Goal: Task Accomplishment & Management: Complete application form

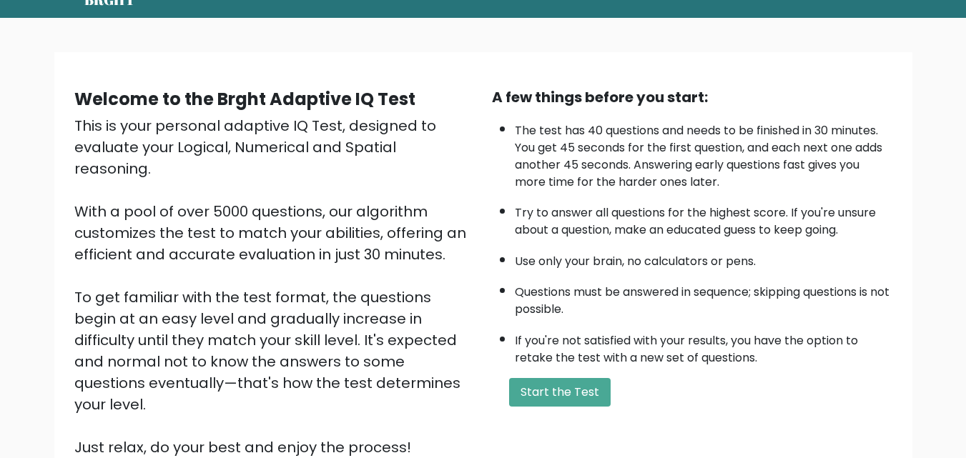
scroll to position [143, 0]
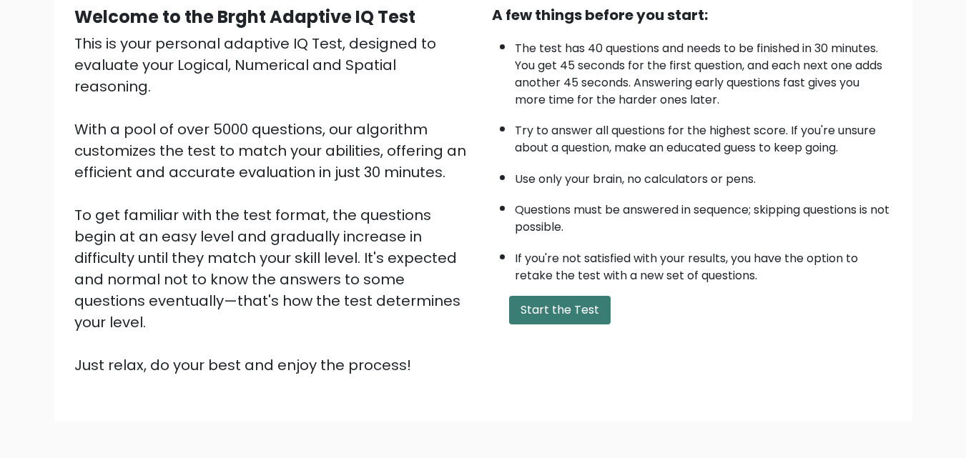
click at [583, 309] on button "Start the Test" at bounding box center [560, 310] width 102 height 29
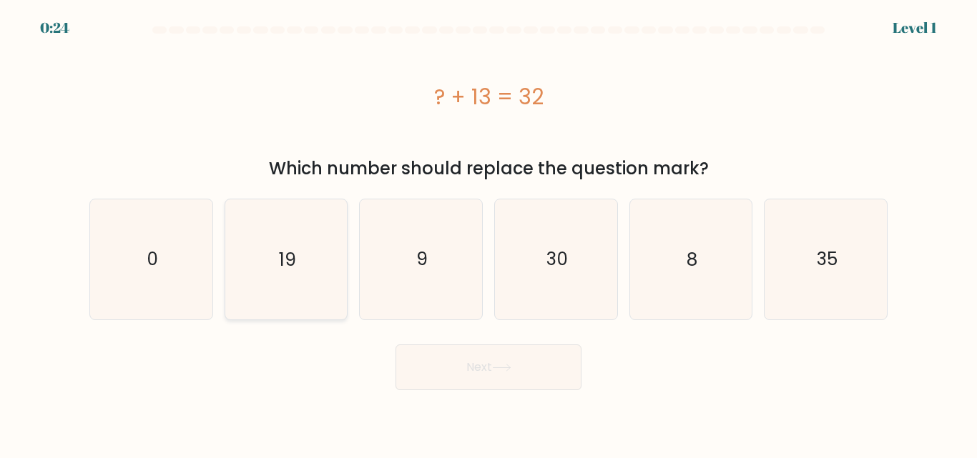
click at [272, 261] on icon "19" at bounding box center [285, 258] width 119 height 119
click at [488, 233] on input "b. 19" at bounding box center [488, 231] width 1 height 4
radio input "true"
click at [468, 373] on button "Next" at bounding box center [488, 368] width 186 height 46
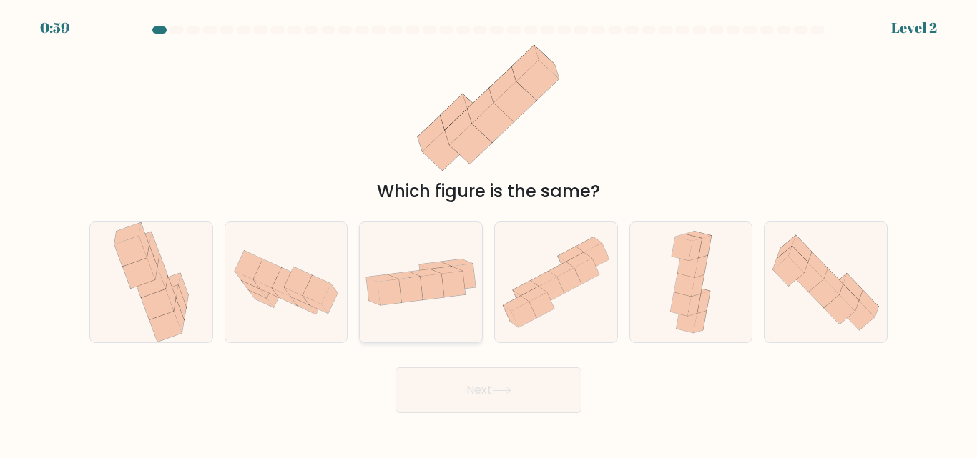
click at [405, 269] on icon at bounding box center [421, 282] width 122 height 62
click at [488, 233] on input "c." at bounding box center [488, 231] width 1 height 4
radio input "true"
click at [468, 417] on body "0:58 Level 2" at bounding box center [488, 229] width 977 height 458
click at [467, 400] on button "Next" at bounding box center [488, 390] width 186 height 46
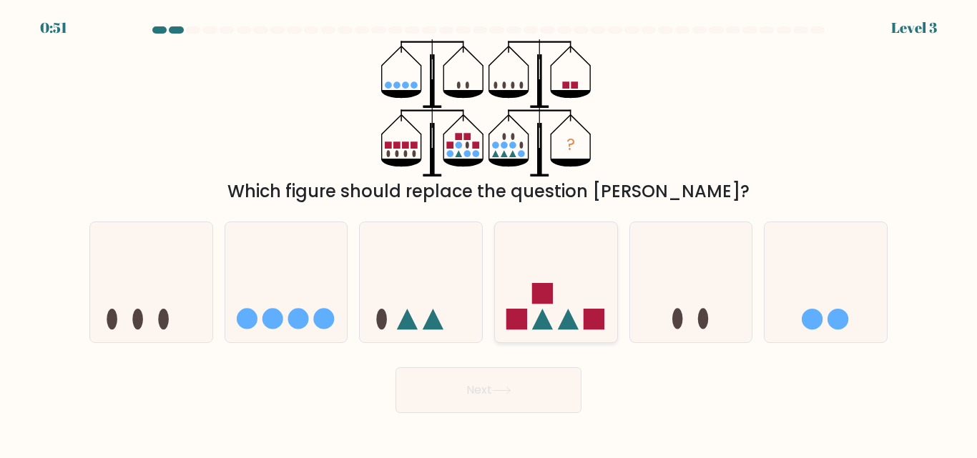
click at [518, 311] on rect at bounding box center [516, 319] width 21 height 21
click at [489, 233] on input "d." at bounding box center [488, 231] width 1 height 4
radio input "true"
click at [516, 385] on button "Next" at bounding box center [488, 390] width 186 height 46
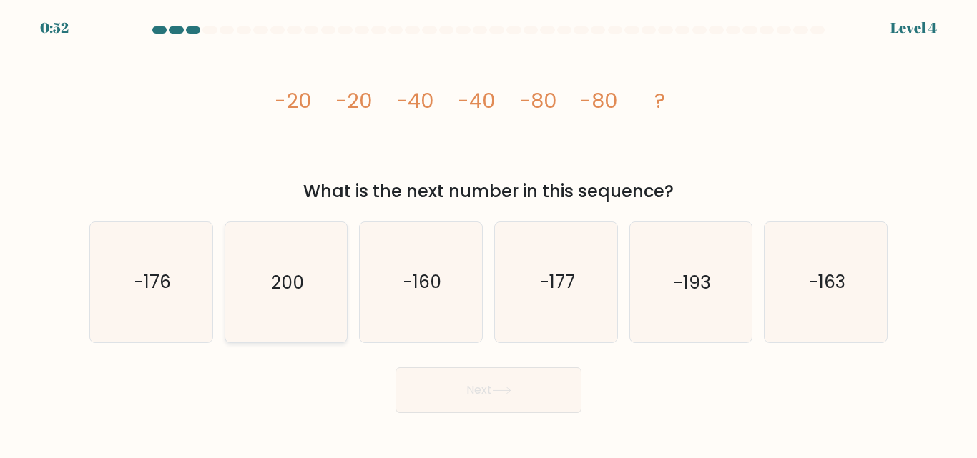
click at [316, 297] on icon "200" at bounding box center [285, 281] width 119 height 119
click at [488, 233] on input "b. 200" at bounding box center [488, 231] width 1 height 4
radio input "true"
click at [476, 385] on button "Next" at bounding box center [488, 390] width 186 height 46
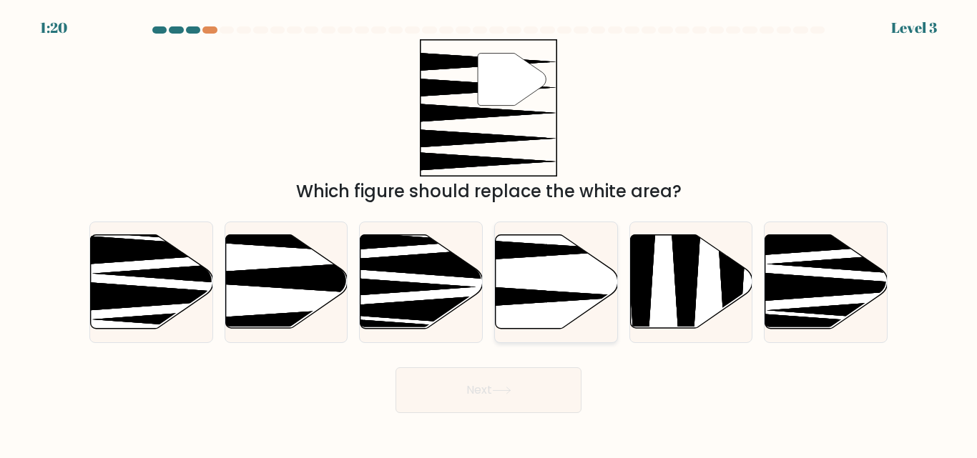
click at [563, 297] on icon at bounding box center [514, 296] width 242 height 31
click at [489, 233] on input "d." at bounding box center [488, 231] width 1 height 4
radio input "true"
click at [543, 397] on button "Next" at bounding box center [488, 390] width 186 height 46
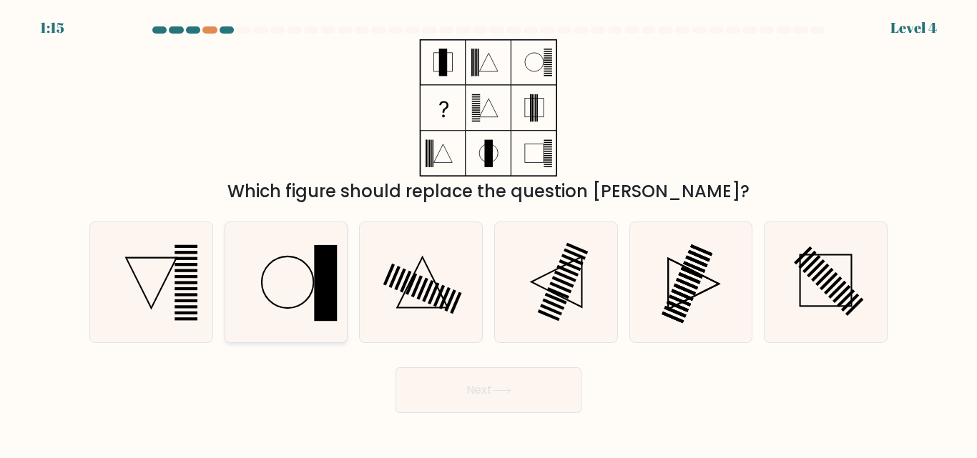
click at [318, 295] on rect at bounding box center [325, 283] width 23 height 76
click at [488, 233] on input "b." at bounding box center [488, 231] width 1 height 4
radio input "true"
click at [505, 387] on icon at bounding box center [501, 391] width 19 height 8
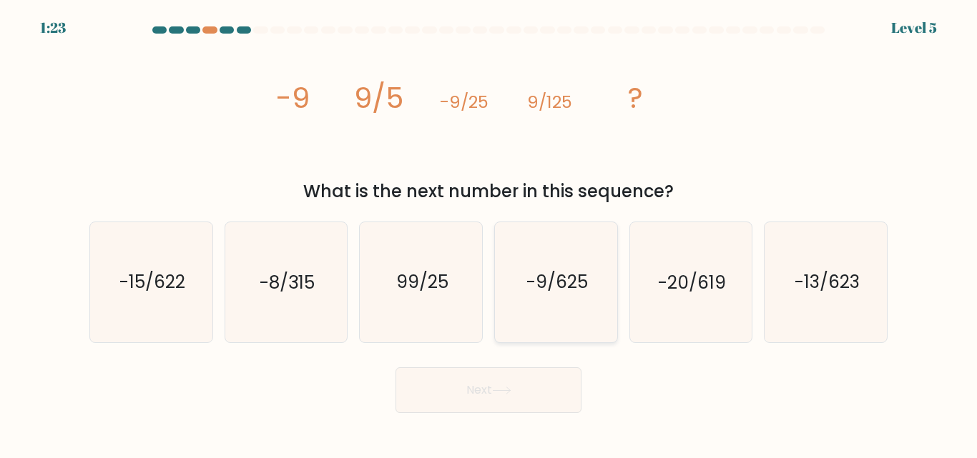
click at [555, 290] on text "-9/625" at bounding box center [556, 282] width 61 height 25
click at [489, 233] on input "d. -9/625" at bounding box center [488, 231] width 1 height 4
radio input "true"
click at [544, 382] on button "Next" at bounding box center [488, 390] width 186 height 46
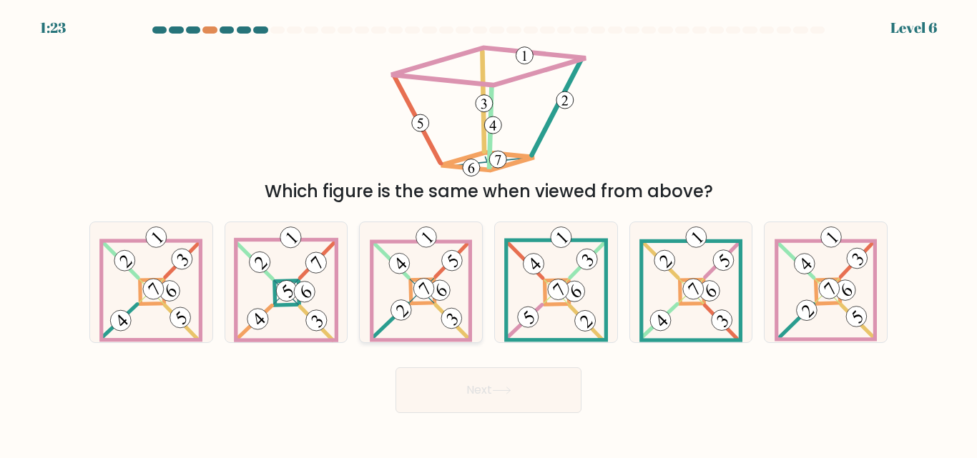
click at [415, 266] on icon at bounding box center [421, 281] width 102 height 119
click at [488, 233] on input "c." at bounding box center [488, 231] width 1 height 4
radio input "true"
click at [483, 388] on button "Next" at bounding box center [488, 390] width 186 height 46
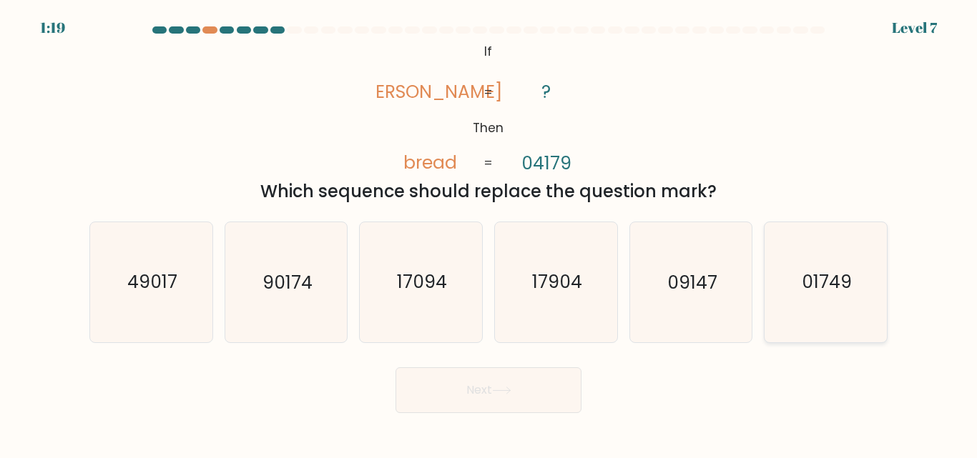
click at [806, 291] on text "01749" at bounding box center [826, 282] width 50 height 25
click at [489, 233] on input "f. 01749" at bounding box center [488, 231] width 1 height 4
radio input "true"
click at [488, 379] on button "Next" at bounding box center [488, 390] width 186 height 46
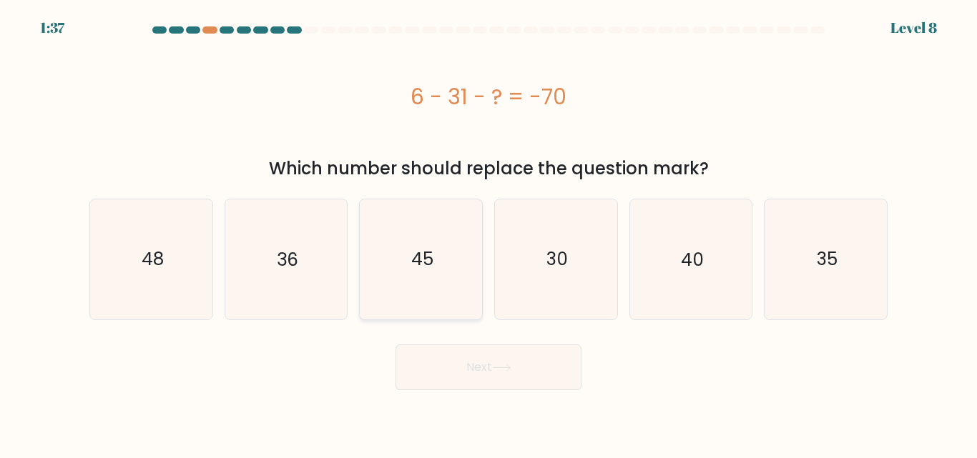
click at [452, 294] on icon "45" at bounding box center [420, 258] width 119 height 119
click at [488, 233] on input "c. 45" at bounding box center [488, 231] width 1 height 4
radio input "true"
click at [485, 365] on button "Next" at bounding box center [488, 368] width 186 height 46
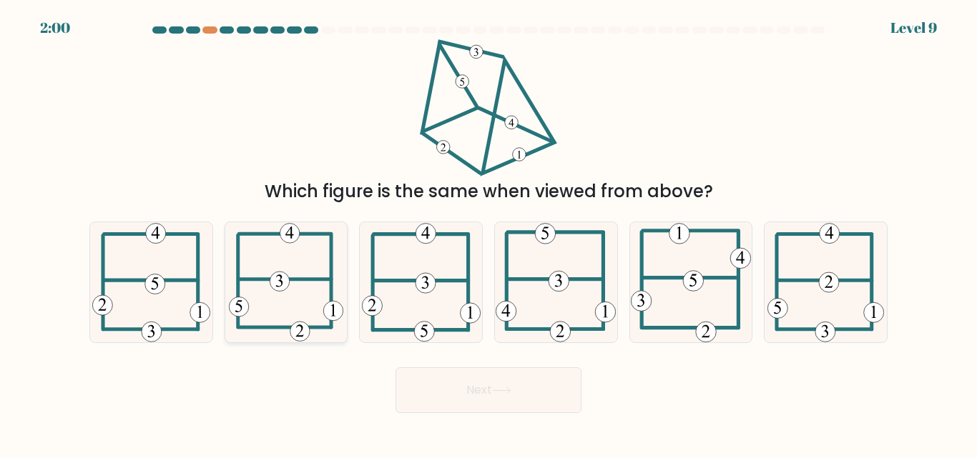
click at [310, 280] on 505 at bounding box center [285, 280] width 92 height 0
click at [488, 233] on input "b." at bounding box center [488, 231] width 1 height 4
radio input "true"
click at [468, 401] on button "Next" at bounding box center [488, 390] width 186 height 46
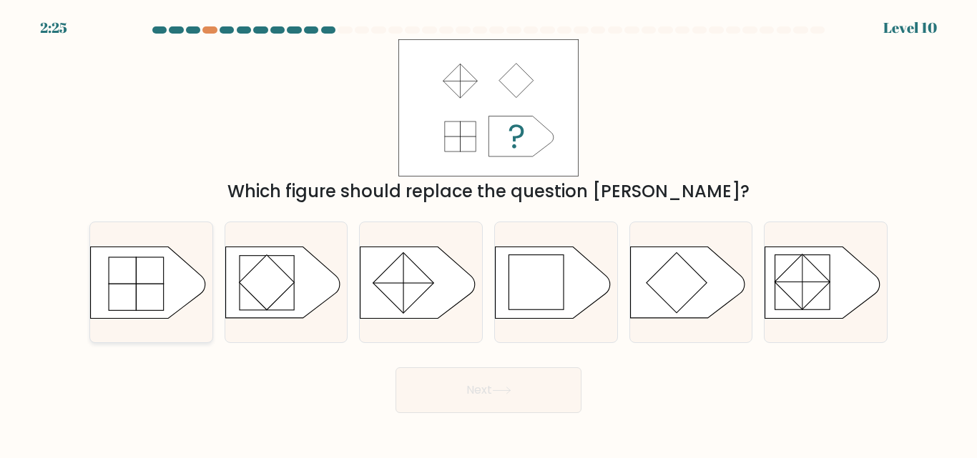
click at [172, 282] on icon at bounding box center [148, 282] width 114 height 71
click at [488, 233] on input "a." at bounding box center [488, 231] width 1 height 4
radio input "true"
click at [522, 397] on button "Next" at bounding box center [488, 390] width 186 height 46
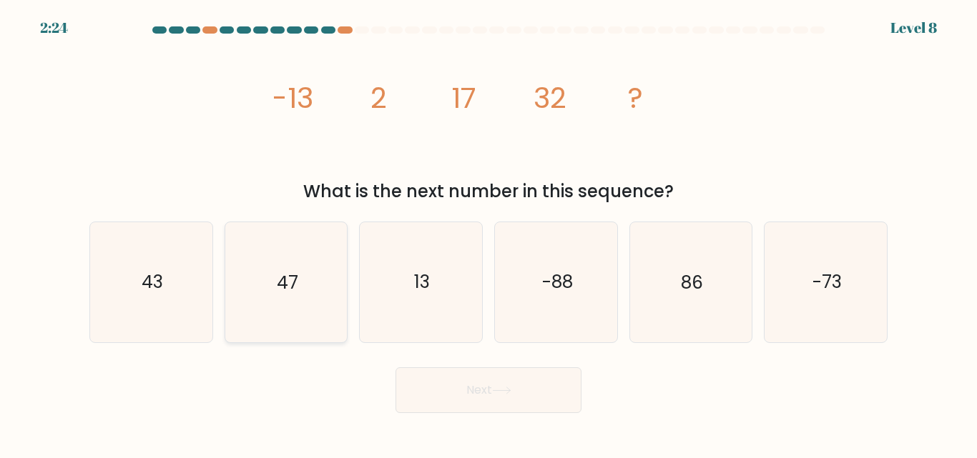
click at [272, 290] on icon "47" at bounding box center [285, 281] width 119 height 119
click at [488, 233] on input "b. 47" at bounding box center [488, 231] width 1 height 4
radio input "true"
click at [493, 407] on button "Next" at bounding box center [488, 390] width 186 height 46
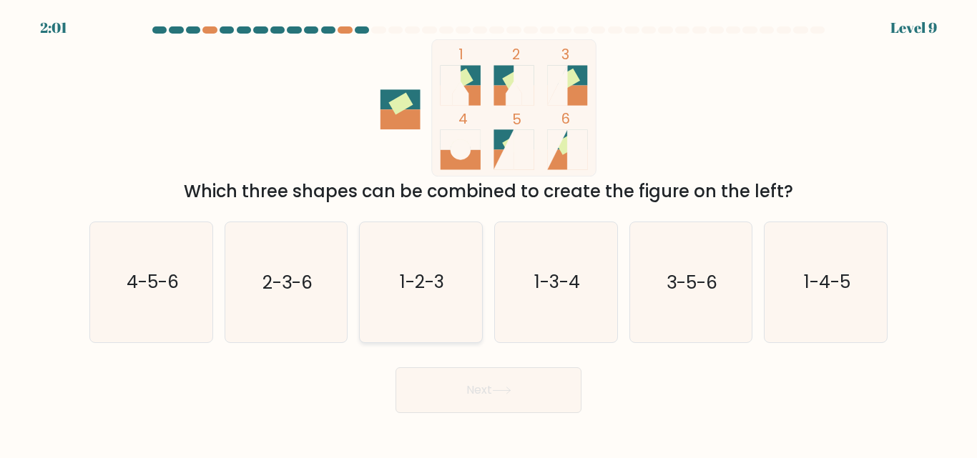
click at [395, 308] on icon "1-2-3" at bounding box center [420, 281] width 119 height 119
click at [488, 233] on input "c. 1-2-3" at bounding box center [488, 231] width 1 height 4
radio input "true"
click at [503, 382] on button "Next" at bounding box center [488, 390] width 186 height 46
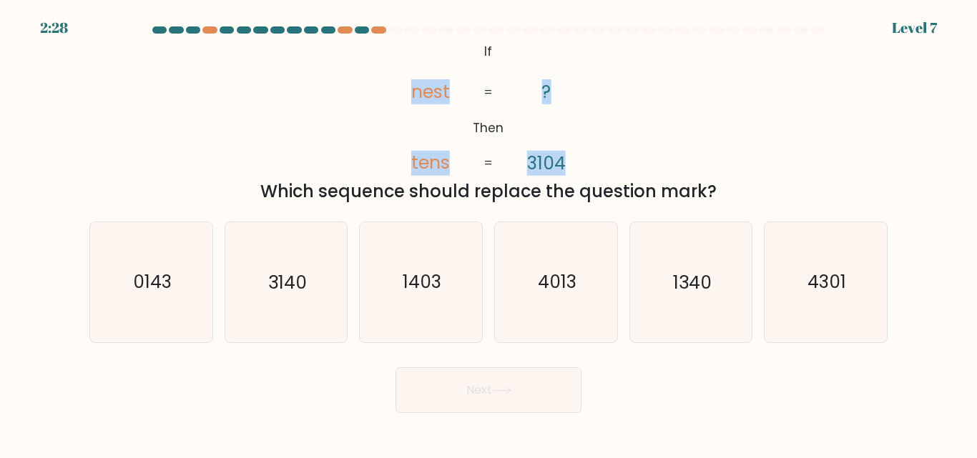
drag, startPoint x: 570, startPoint y: 165, endPoint x: 406, endPoint y: 84, distance: 183.5
click at [406, 84] on icon "@import url('https://fonts.googleapis.com/css?family=Abril+Fatface:400,100,100i…" at bounding box center [488, 107] width 223 height 137
copy icon "nest tens ? 3104"
click at [154, 293] on text "0143" at bounding box center [152, 282] width 39 height 25
click at [488, 233] on input "a. 0143" at bounding box center [488, 231] width 1 height 4
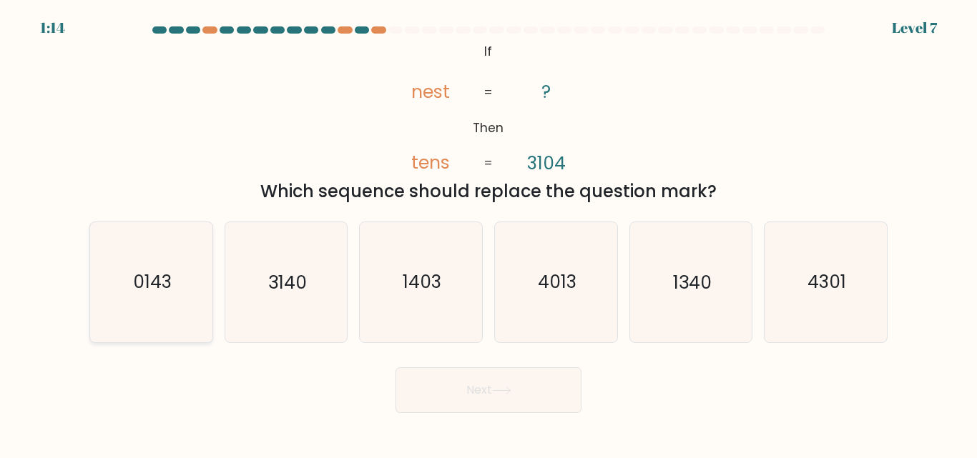
radio input "true"
click at [443, 390] on button "Next" at bounding box center [488, 390] width 186 height 46
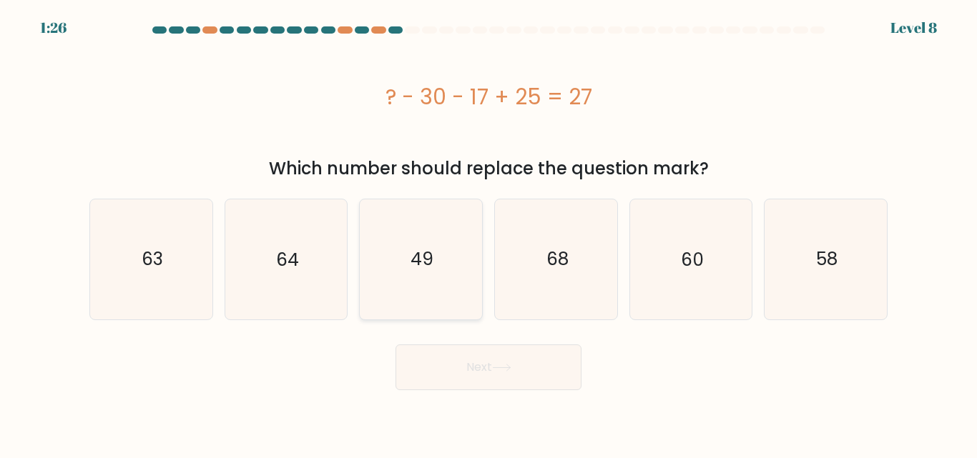
drag, startPoint x: 401, startPoint y: 264, endPoint x: 458, endPoint y: 357, distance: 109.7
click at [401, 263] on icon "49" at bounding box center [420, 258] width 119 height 119
click at [488, 233] on input "c. 49" at bounding box center [488, 231] width 1 height 4
radio input "true"
click at [463, 372] on button "Next" at bounding box center [488, 368] width 186 height 46
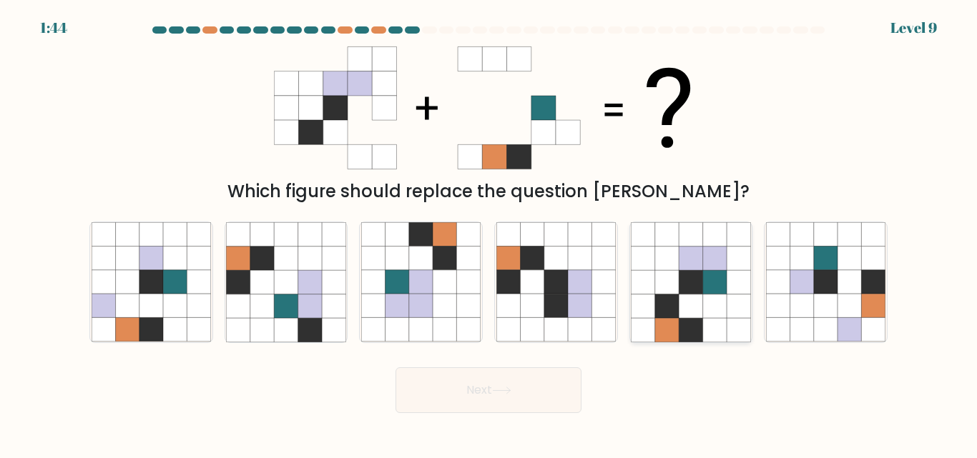
click at [699, 311] on icon at bounding box center [690, 307] width 24 height 24
click at [489, 233] on input "e." at bounding box center [488, 231] width 1 height 4
radio input "true"
click at [453, 392] on button "Next" at bounding box center [488, 390] width 186 height 46
click at [469, 389] on button "Next" at bounding box center [488, 390] width 186 height 46
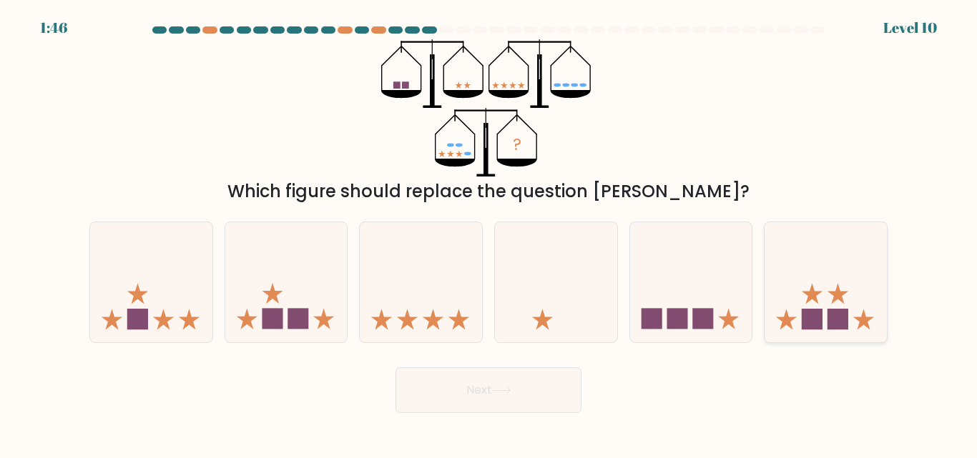
click at [836, 288] on icon at bounding box center [825, 282] width 122 height 101
click at [489, 233] on input "f." at bounding box center [488, 231] width 1 height 4
radio input "true"
click at [445, 400] on button "Next" at bounding box center [488, 390] width 186 height 46
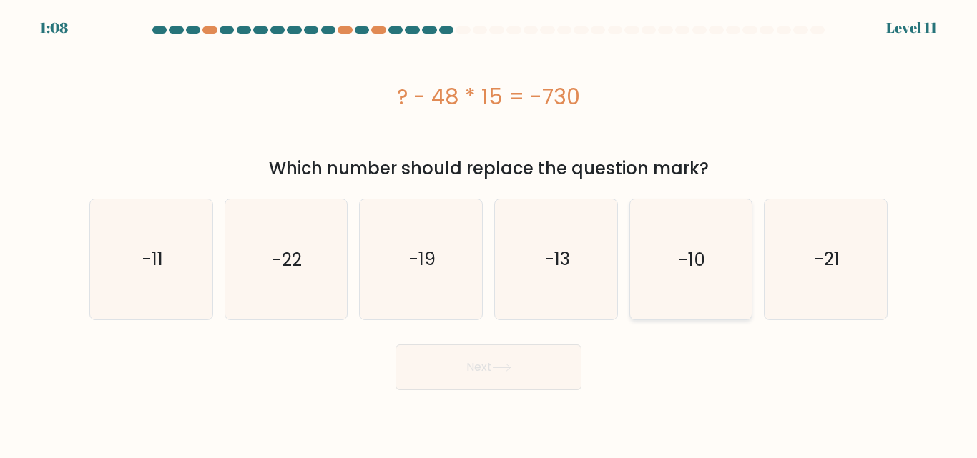
click at [656, 292] on icon "-10" at bounding box center [690, 258] width 119 height 119
click at [489, 233] on input "e. -10" at bounding box center [488, 231] width 1 height 4
radio input "true"
click at [461, 360] on button "Next" at bounding box center [488, 368] width 186 height 46
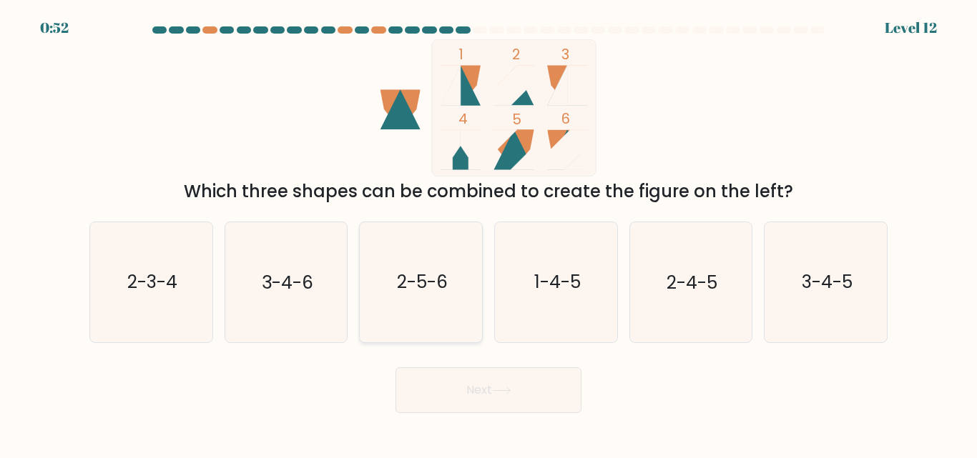
click at [419, 307] on icon "2-5-6" at bounding box center [420, 281] width 119 height 119
click at [488, 233] on input "c. 2-5-6" at bounding box center [488, 231] width 1 height 4
radio input "true"
click at [483, 395] on button "Next" at bounding box center [488, 390] width 186 height 46
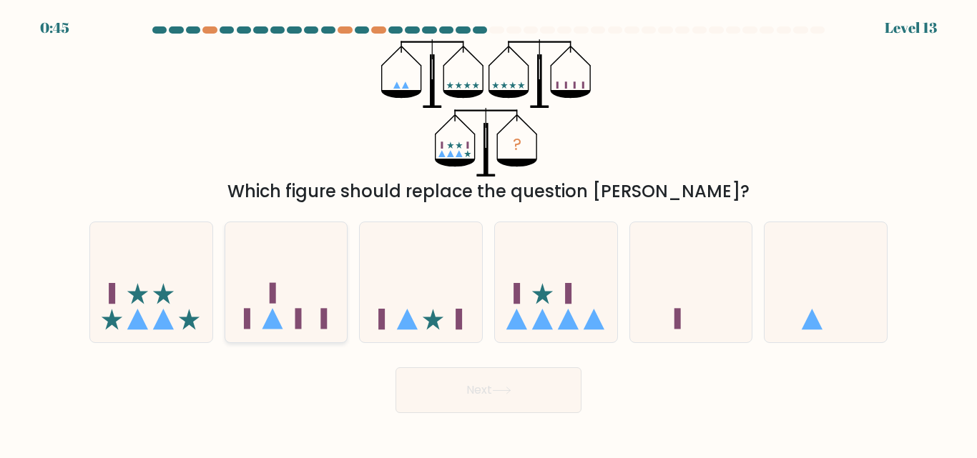
click at [297, 319] on rect at bounding box center [298, 319] width 6 height 21
click at [488, 233] on input "b." at bounding box center [488, 231] width 1 height 4
radio input "true"
click at [495, 382] on button "Next" at bounding box center [488, 390] width 186 height 46
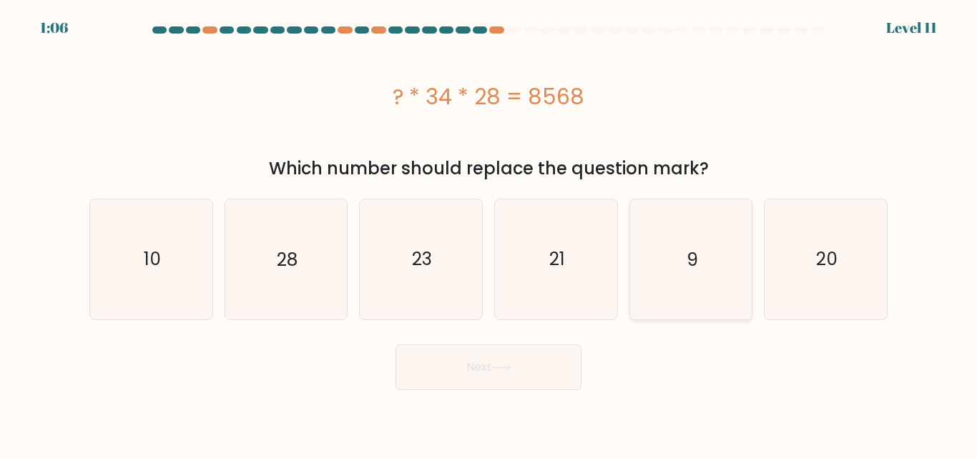
click at [698, 275] on icon "9" at bounding box center [690, 258] width 119 height 119
click at [489, 233] on input "e. 9" at bounding box center [488, 231] width 1 height 4
radio input "true"
click at [494, 362] on button "Next" at bounding box center [488, 368] width 186 height 46
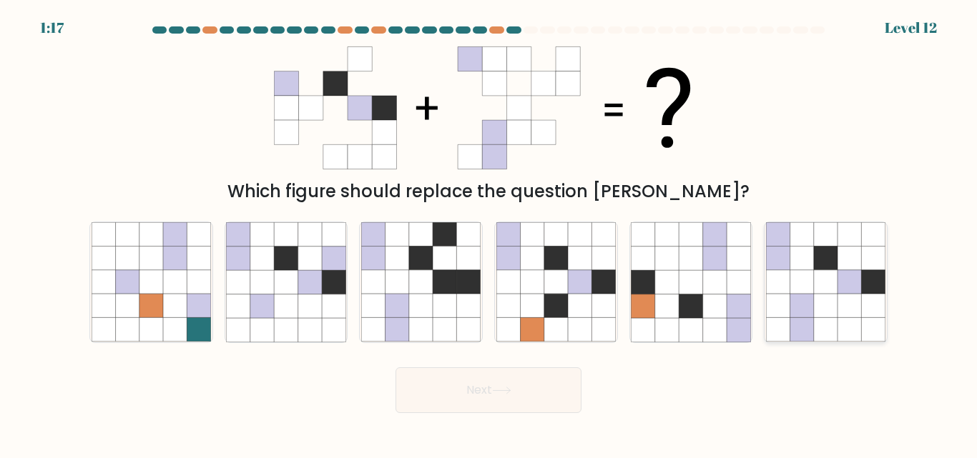
click at [784, 320] on icon at bounding box center [778, 330] width 24 height 24
click at [489, 233] on input "f." at bounding box center [488, 231] width 1 height 4
radio input "true"
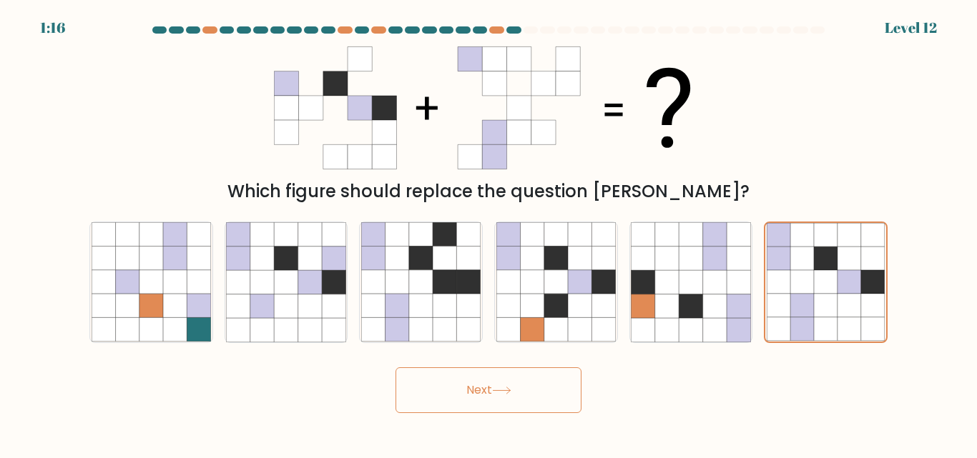
click at [422, 384] on button "Next" at bounding box center [488, 390] width 186 height 46
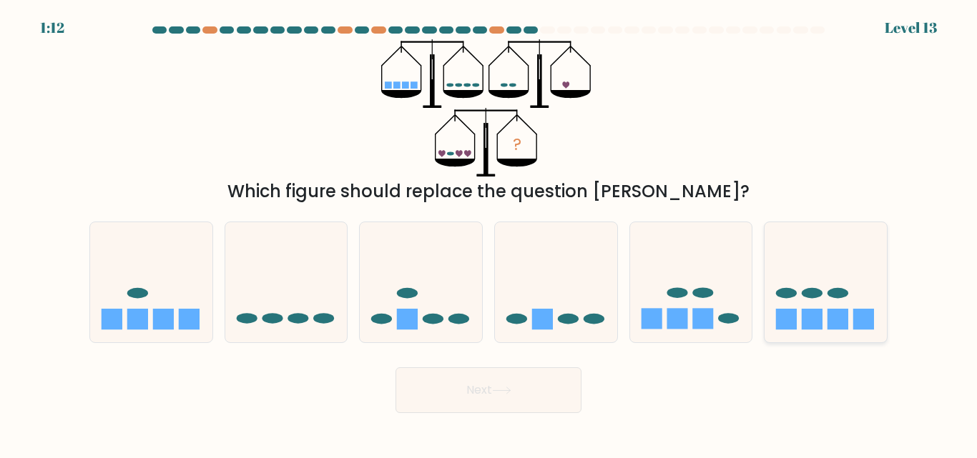
click at [818, 303] on icon at bounding box center [825, 282] width 122 height 101
click at [489, 233] on input "f." at bounding box center [488, 231] width 1 height 4
radio input "true"
click at [474, 385] on button "Next" at bounding box center [488, 390] width 186 height 46
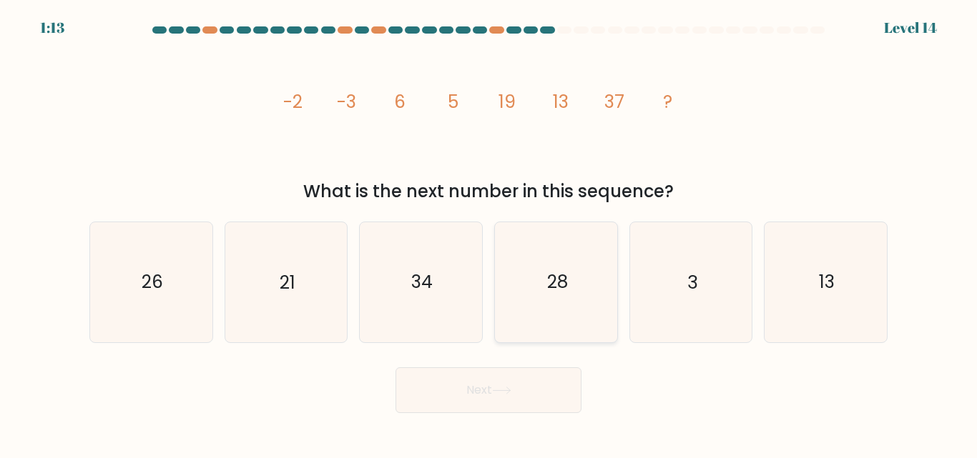
click at [523, 292] on icon "28" at bounding box center [555, 281] width 119 height 119
click at [489, 233] on input "d. 28" at bounding box center [488, 231] width 1 height 4
radio input "true"
click at [463, 380] on button "Next" at bounding box center [488, 390] width 186 height 46
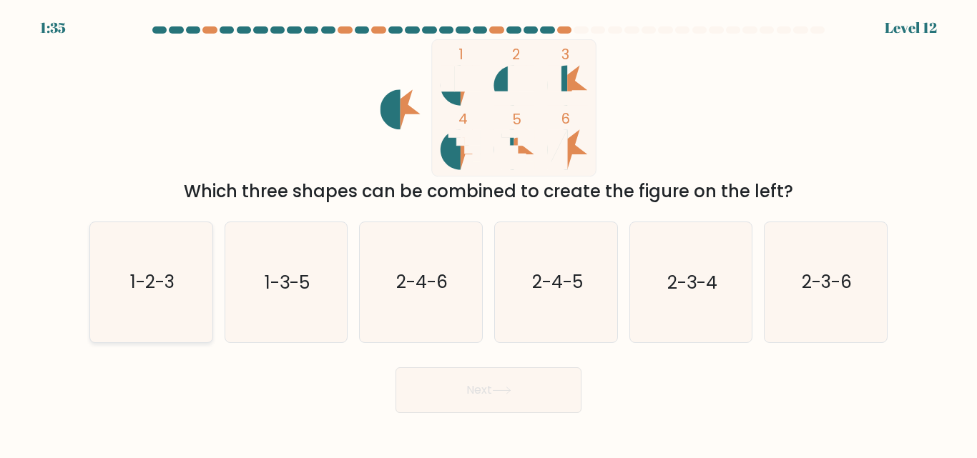
click at [128, 285] on icon "1-2-3" at bounding box center [151, 281] width 119 height 119
click at [488, 233] on input "a. 1-2-3" at bounding box center [488, 231] width 1 height 4
radio input "true"
click at [448, 388] on button "Next" at bounding box center [488, 390] width 186 height 46
click at [430, 402] on button "Next" at bounding box center [488, 390] width 186 height 46
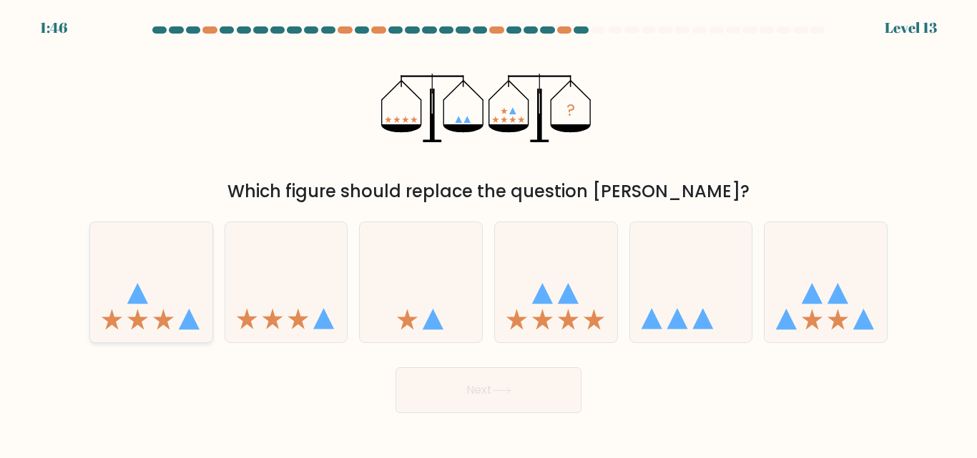
click at [163, 314] on icon at bounding box center [151, 282] width 122 height 101
click at [488, 233] on input "a." at bounding box center [488, 231] width 1 height 4
radio input "true"
click at [463, 389] on button "Next" at bounding box center [488, 390] width 186 height 46
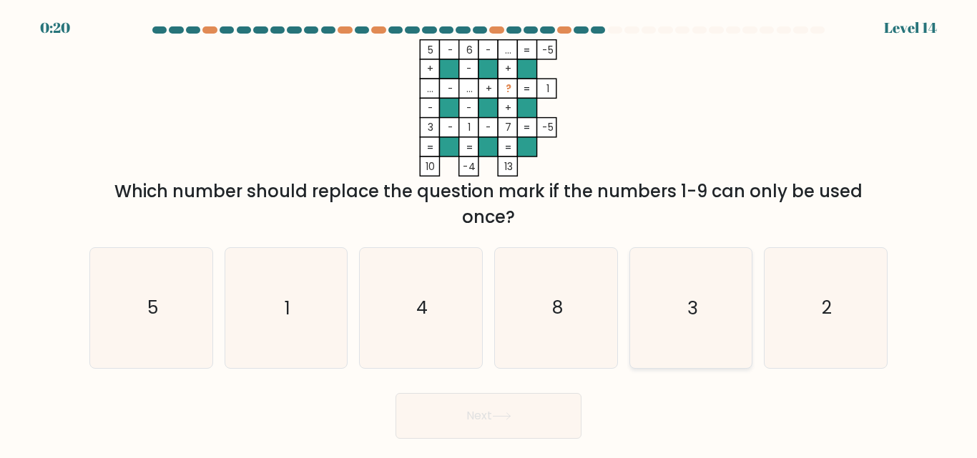
drag, startPoint x: 853, startPoint y: 318, endPoint x: 674, endPoint y: 361, distance: 183.8
click at [854, 318] on icon "2" at bounding box center [825, 307] width 119 height 119
click at [489, 233] on input "f. 2" at bounding box center [488, 231] width 1 height 4
radio input "true"
click at [449, 411] on button "Next" at bounding box center [488, 416] width 186 height 46
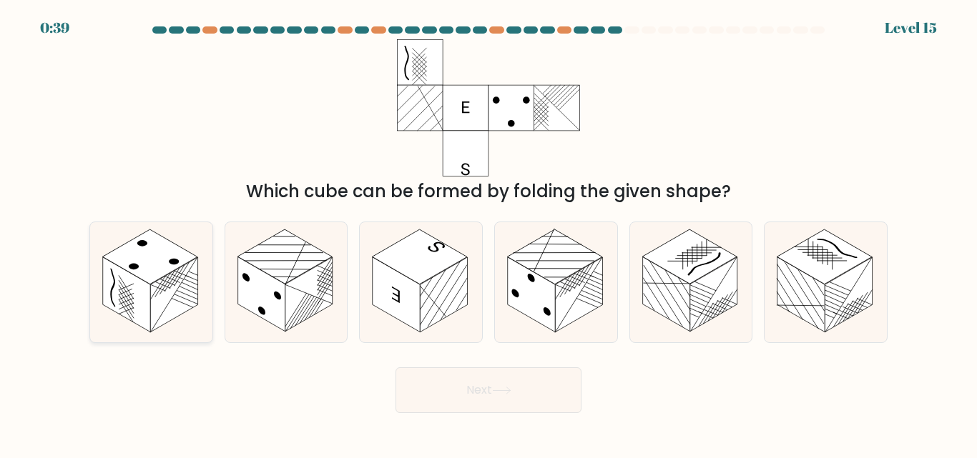
click at [177, 311] on rect at bounding box center [173, 294] width 47 height 75
click at [488, 233] on input "a." at bounding box center [488, 231] width 1 height 4
radio input "true"
click at [496, 389] on icon at bounding box center [501, 391] width 19 height 8
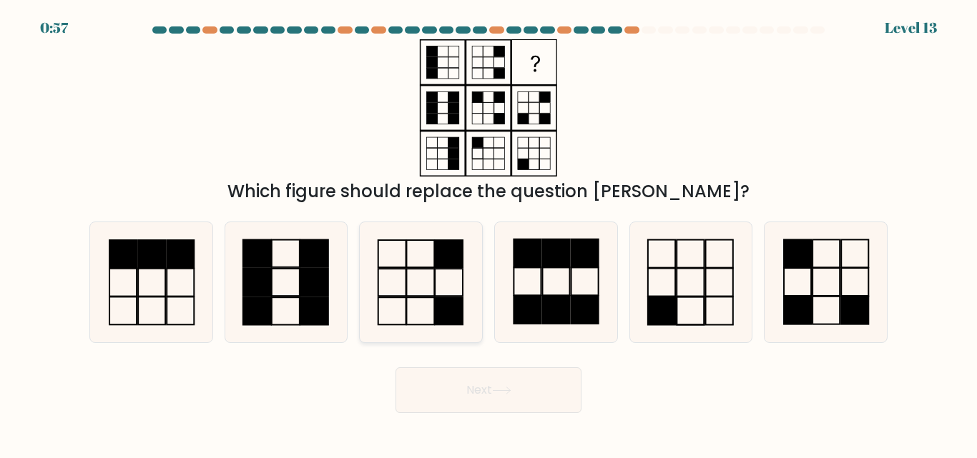
click at [438, 312] on rect at bounding box center [449, 311] width 28 height 27
click at [488, 233] on input "c." at bounding box center [488, 231] width 1 height 4
radio input "true"
click at [456, 392] on button "Next" at bounding box center [488, 390] width 186 height 46
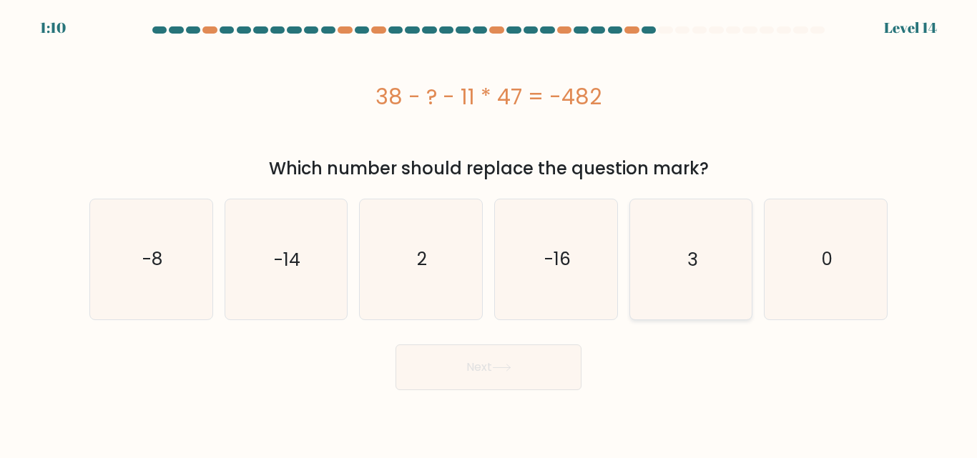
click at [696, 266] on text "3" at bounding box center [692, 259] width 10 height 25
click at [489, 233] on input "e. 3" at bounding box center [488, 231] width 1 height 4
radio input "true"
click at [427, 376] on button "Next" at bounding box center [488, 368] width 186 height 46
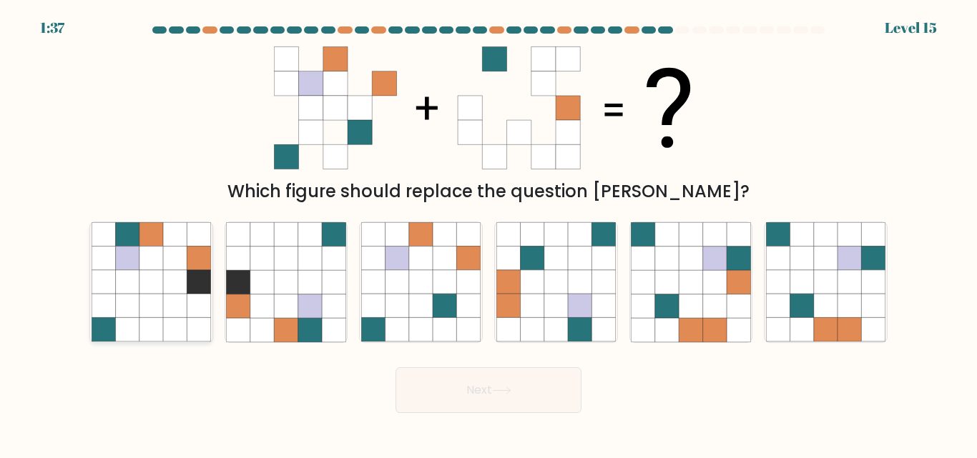
click at [123, 322] on icon at bounding box center [127, 330] width 24 height 24
click at [488, 233] on input "a." at bounding box center [488, 231] width 1 height 4
radio input "true"
click at [407, 402] on button "Next" at bounding box center [488, 390] width 186 height 46
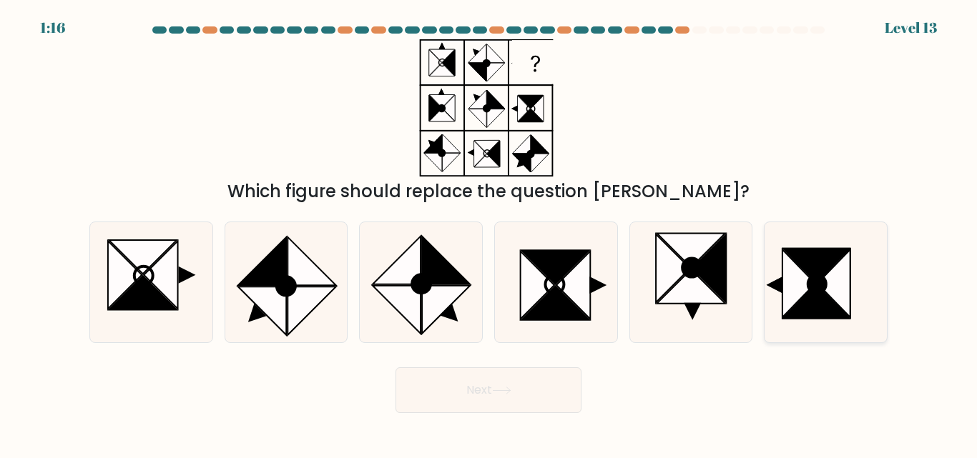
click at [835, 274] on icon at bounding box center [833, 284] width 33 height 68
click at [489, 233] on input "f." at bounding box center [488, 231] width 1 height 4
radio input "true"
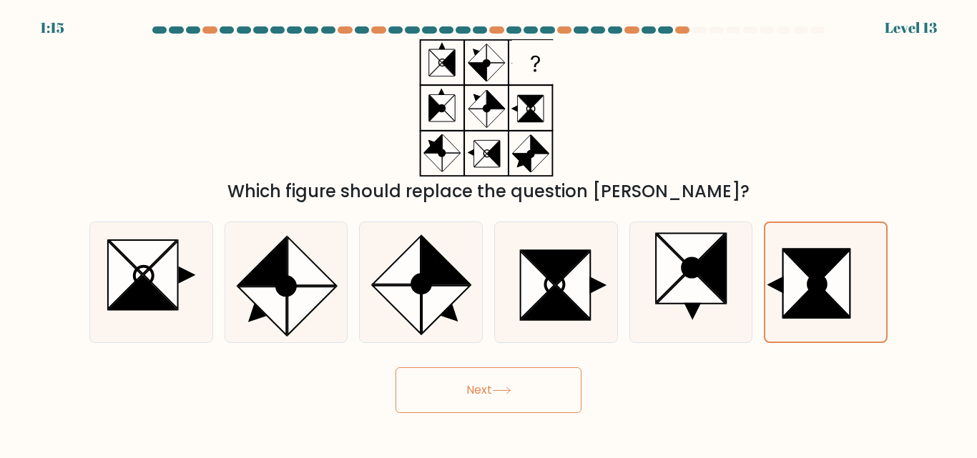
click at [455, 386] on button "Next" at bounding box center [488, 390] width 186 height 46
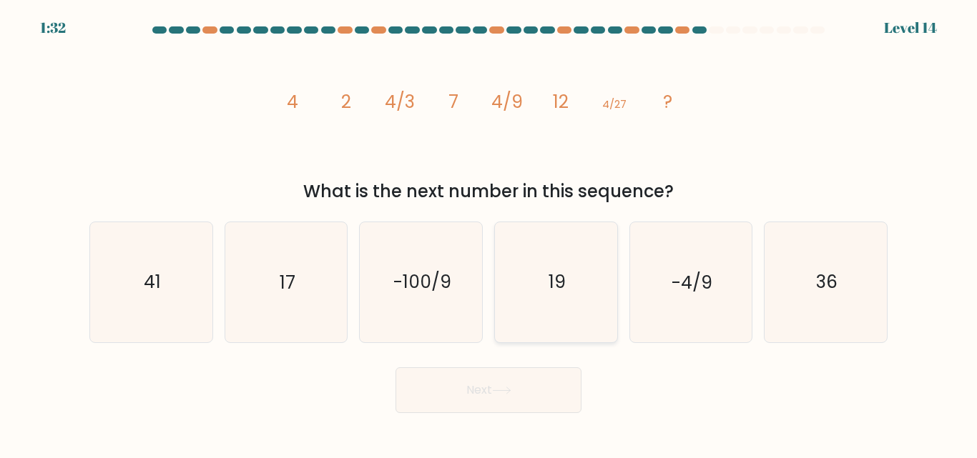
click at [558, 285] on text "19" at bounding box center [556, 282] width 17 height 25
click at [489, 233] on input "d. 19" at bounding box center [488, 231] width 1 height 4
radio input "true"
click at [314, 303] on icon "17" at bounding box center [285, 281] width 119 height 119
click at [488, 233] on input "b. 17" at bounding box center [488, 231] width 1 height 4
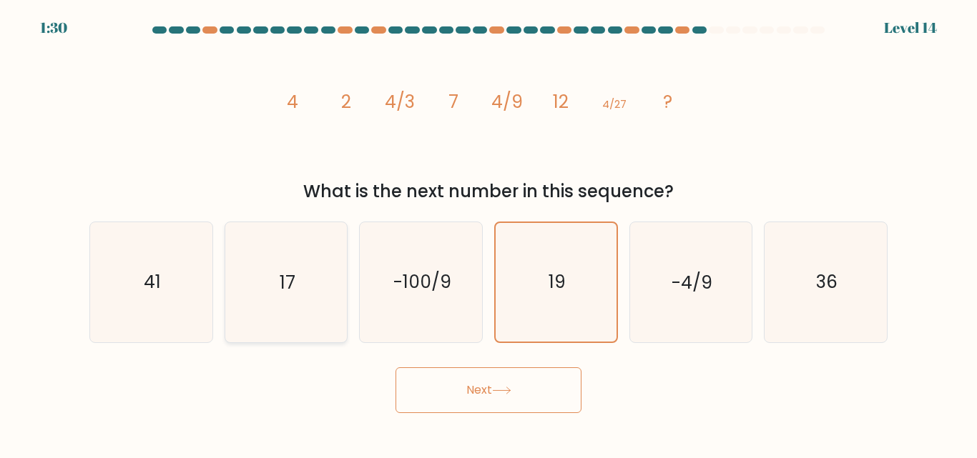
radio input "true"
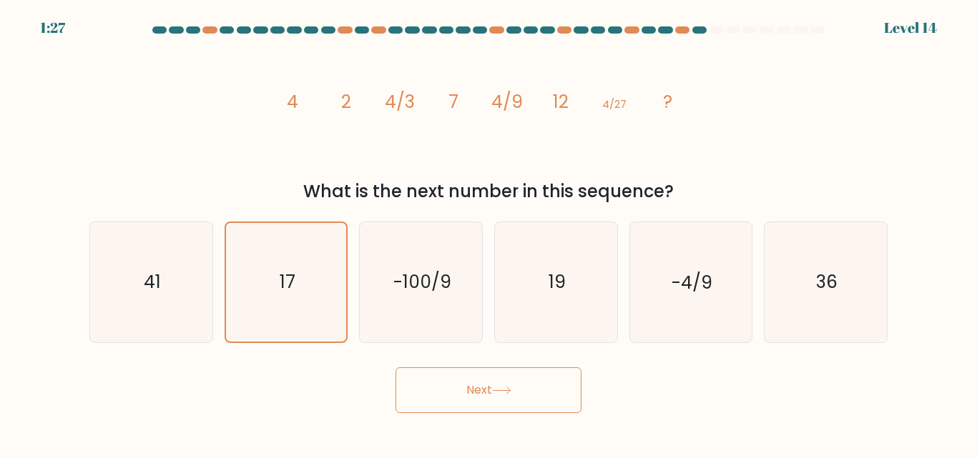
click at [447, 373] on button "Next" at bounding box center [488, 390] width 186 height 46
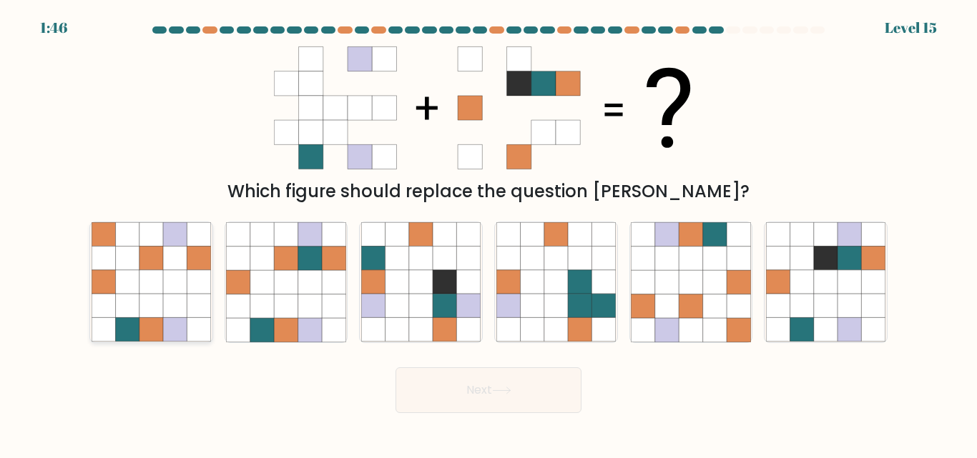
click at [157, 311] on icon at bounding box center [151, 307] width 24 height 24
click at [488, 233] on input "a." at bounding box center [488, 231] width 1 height 4
radio input "true"
click at [245, 322] on icon at bounding box center [239, 330] width 24 height 24
click at [488, 233] on input "b." at bounding box center [488, 231] width 1 height 4
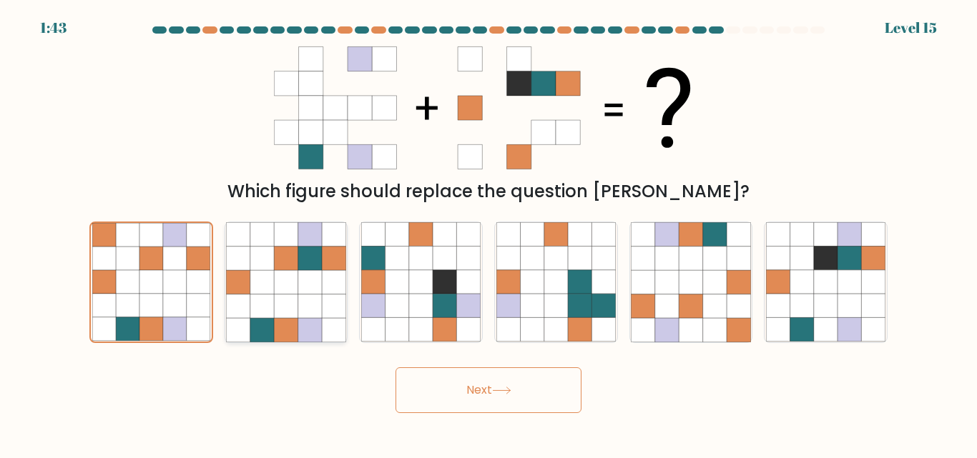
radio input "true"
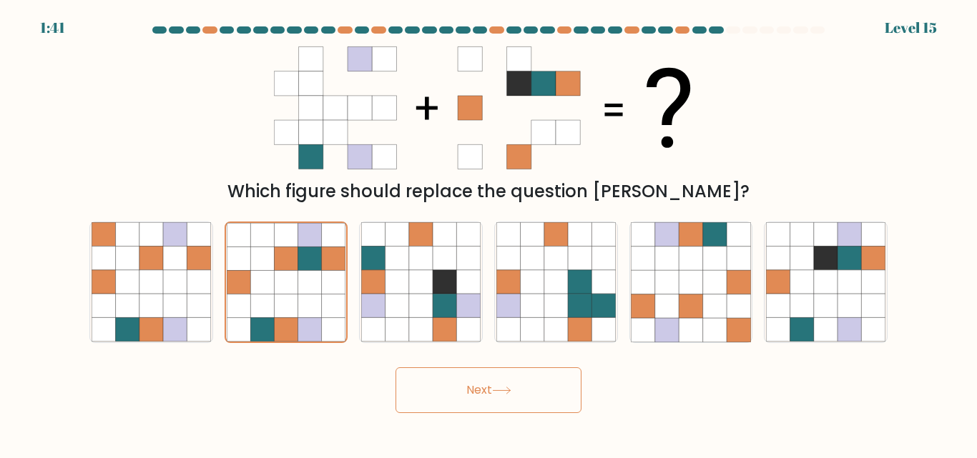
click at [457, 381] on button "Next" at bounding box center [488, 390] width 186 height 46
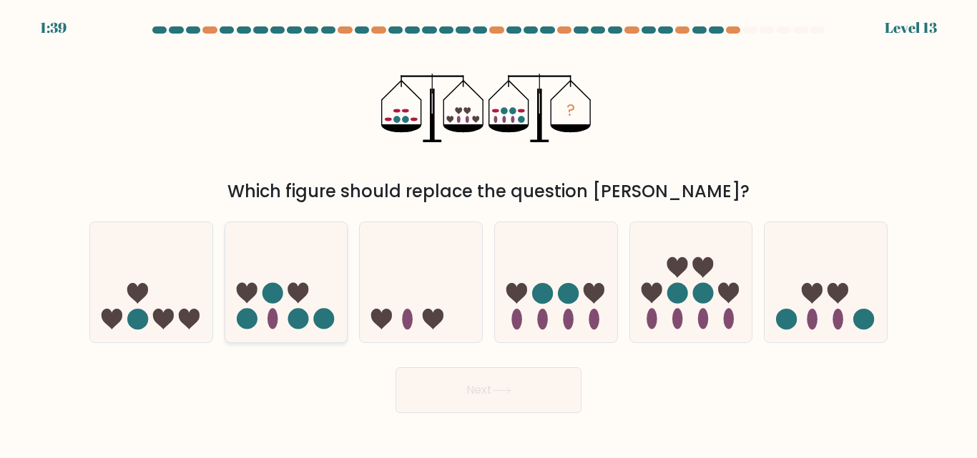
click at [286, 294] on icon at bounding box center [286, 282] width 122 height 101
click at [488, 233] on input "b." at bounding box center [488, 231] width 1 height 4
radio input "true"
click at [461, 394] on button "Next" at bounding box center [488, 390] width 186 height 46
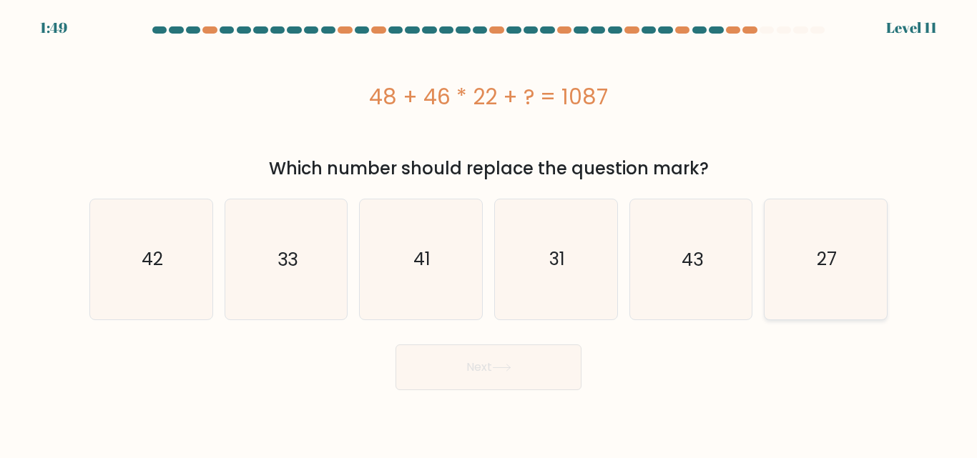
click at [811, 258] on icon "27" at bounding box center [825, 258] width 119 height 119
click at [489, 233] on input "f. 27" at bounding box center [488, 231] width 1 height 4
radio input "true"
click at [447, 372] on button "Next" at bounding box center [488, 368] width 186 height 46
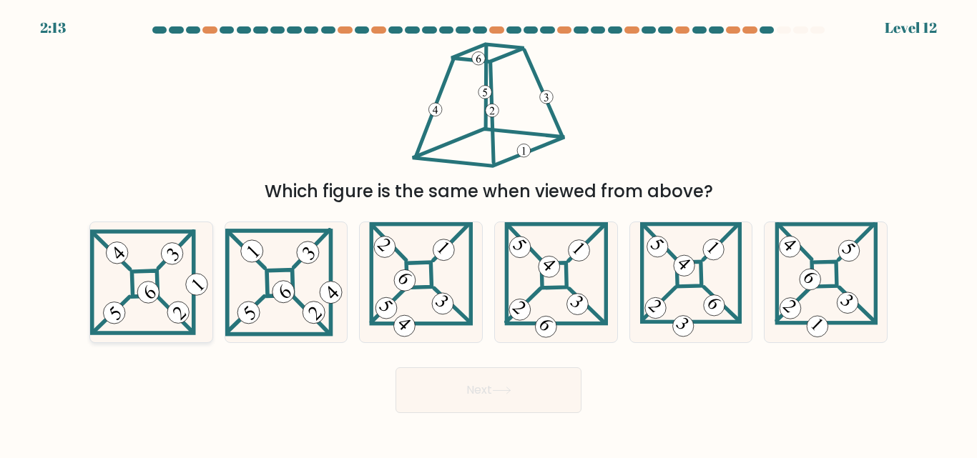
click at [129, 295] on icon at bounding box center [151, 281] width 122 height 105
click at [488, 233] on input "a." at bounding box center [488, 231] width 1 height 4
radio input "true"
click at [440, 410] on button "Next" at bounding box center [488, 390] width 186 height 46
click at [465, 393] on button "Next" at bounding box center [488, 390] width 186 height 46
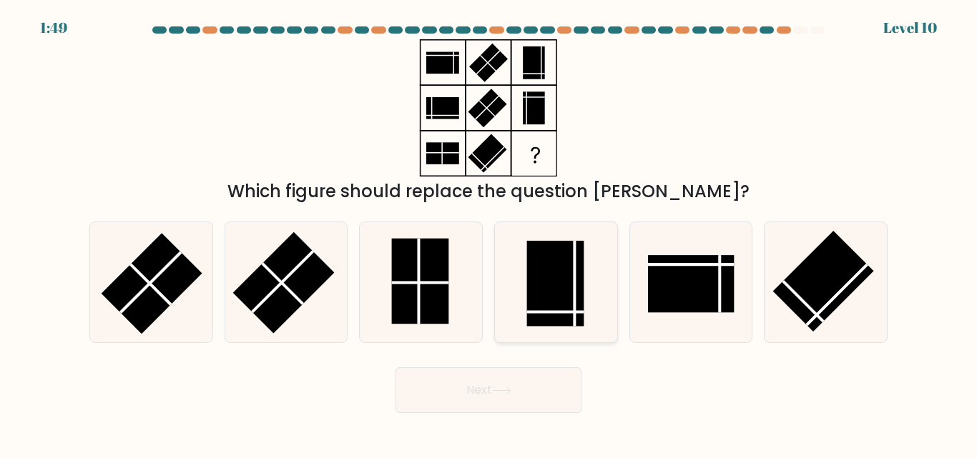
click at [558, 307] on rect at bounding box center [554, 284] width 57 height 86
click at [489, 233] on input "d." at bounding box center [488, 231] width 1 height 4
radio input "true"
click at [428, 283] on line at bounding box center [420, 283] width 57 height 0
click at [488, 233] on input "c." at bounding box center [488, 231] width 1 height 4
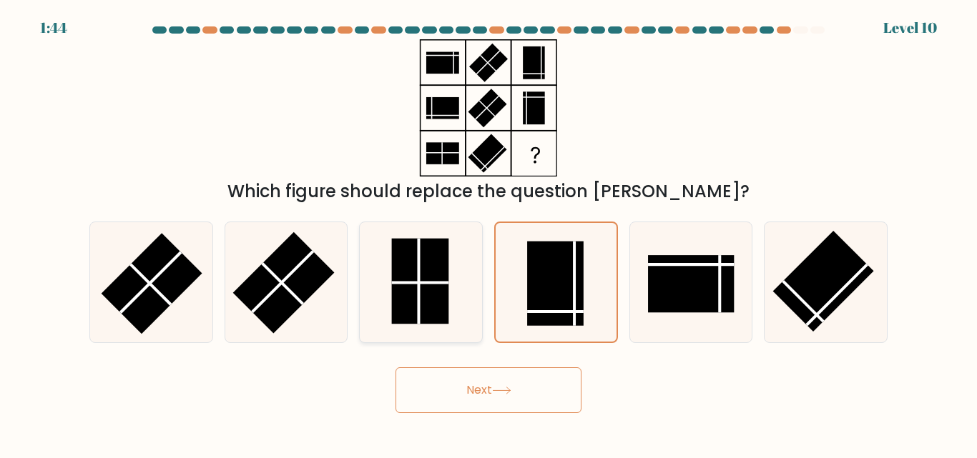
radio input "true"
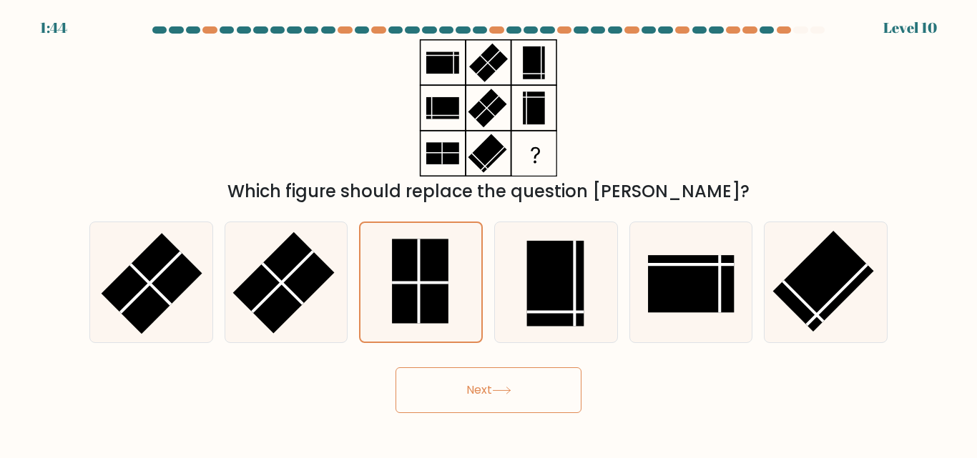
click at [475, 381] on button "Next" at bounding box center [488, 390] width 186 height 46
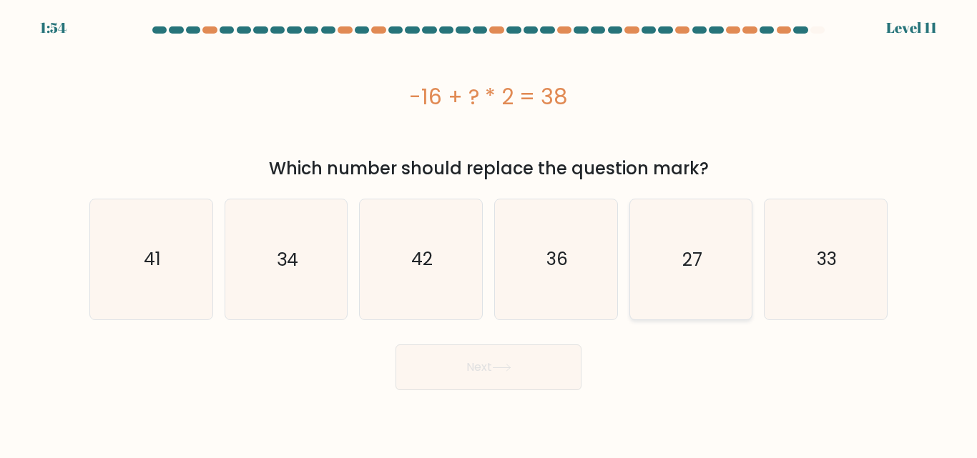
click at [728, 275] on icon "27" at bounding box center [690, 258] width 119 height 119
click at [489, 233] on input "e. 27" at bounding box center [488, 231] width 1 height 4
radio input "true"
click at [459, 358] on button "Next" at bounding box center [488, 368] width 186 height 46
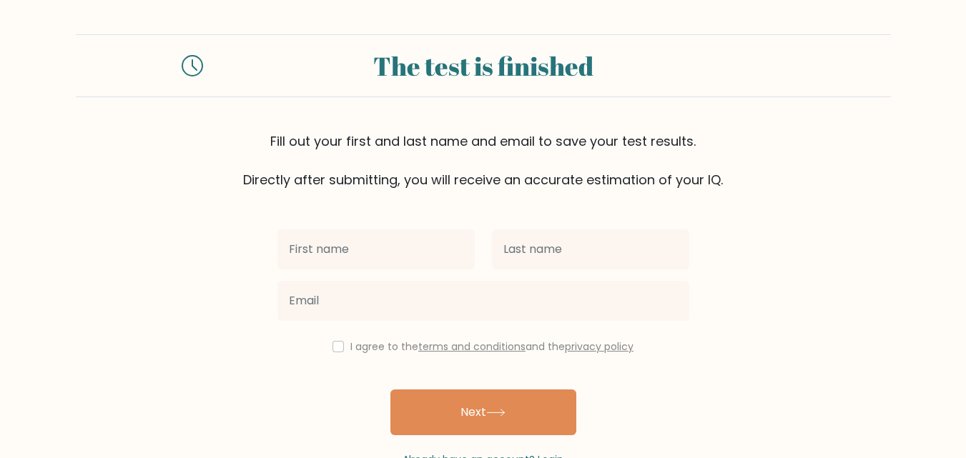
click at [383, 260] on input "text" at bounding box center [375, 249] width 197 height 40
type input "Abegail"
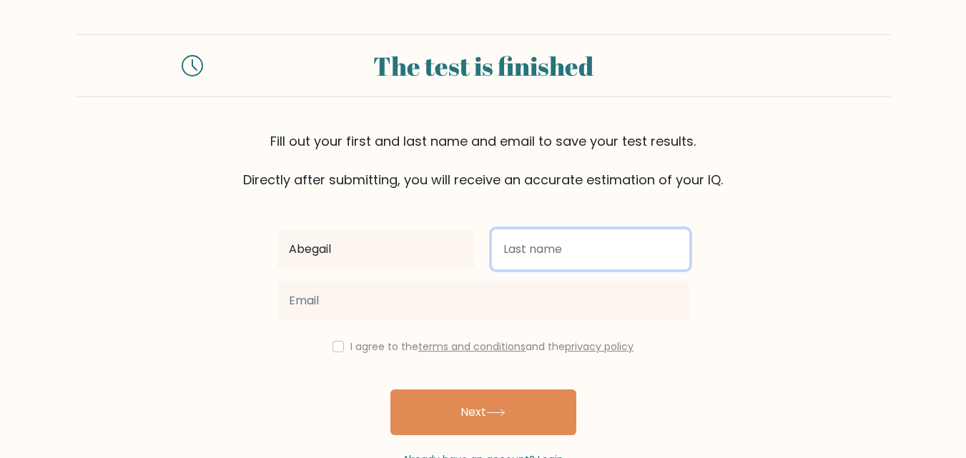
click at [529, 249] on input "text" at bounding box center [590, 249] width 197 height 40
type input "Suriao"
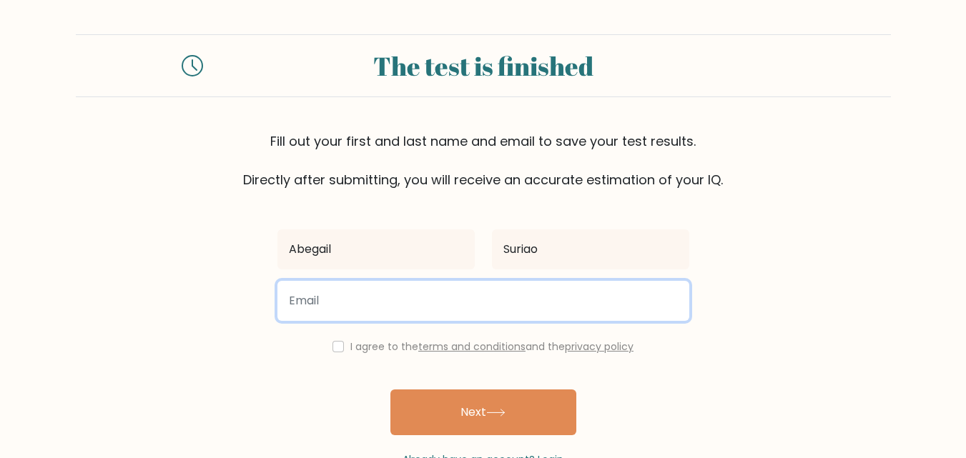
click at [456, 292] on input "email" at bounding box center [483, 301] width 412 height 40
type input "asuriao.9@gmail.com"
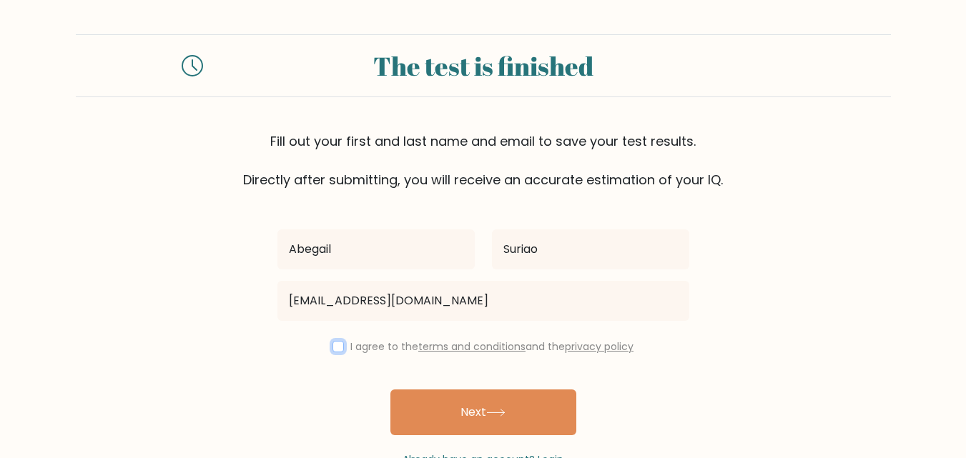
click at [338, 347] on input "checkbox" at bounding box center [337, 346] width 11 height 11
checkbox input "true"
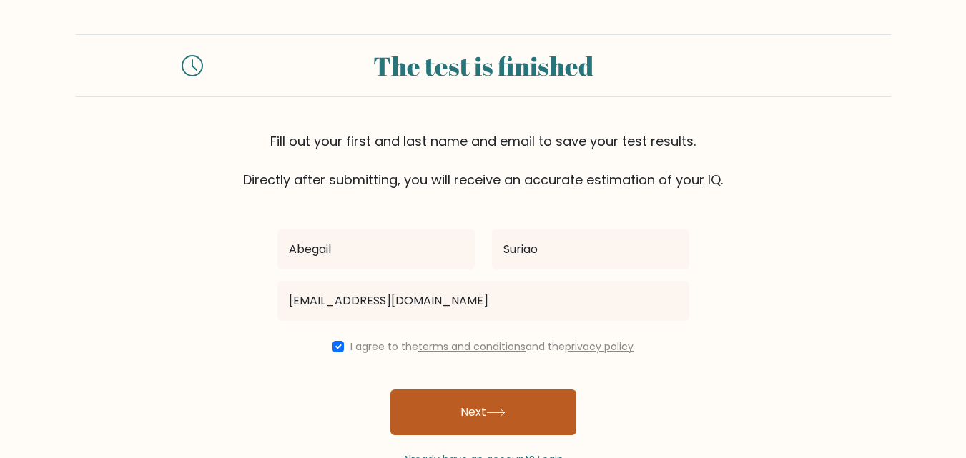
click at [465, 407] on button "Next" at bounding box center [483, 413] width 186 height 46
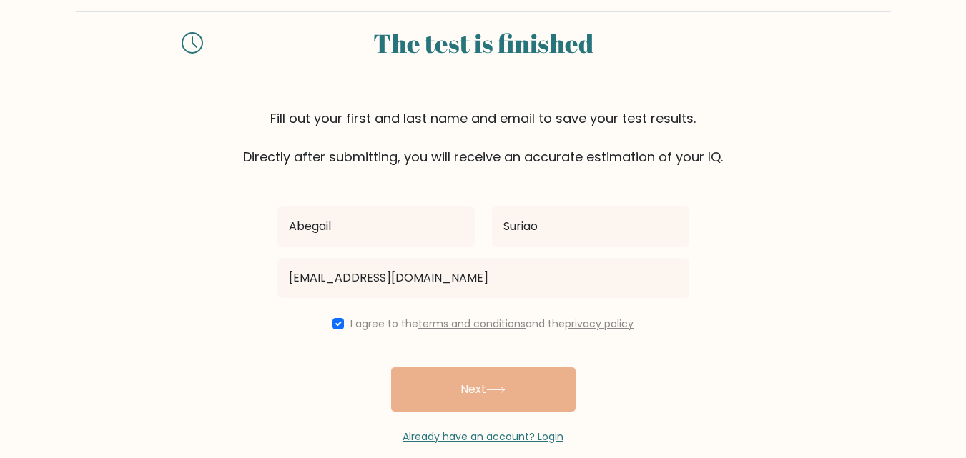
scroll to position [44, 0]
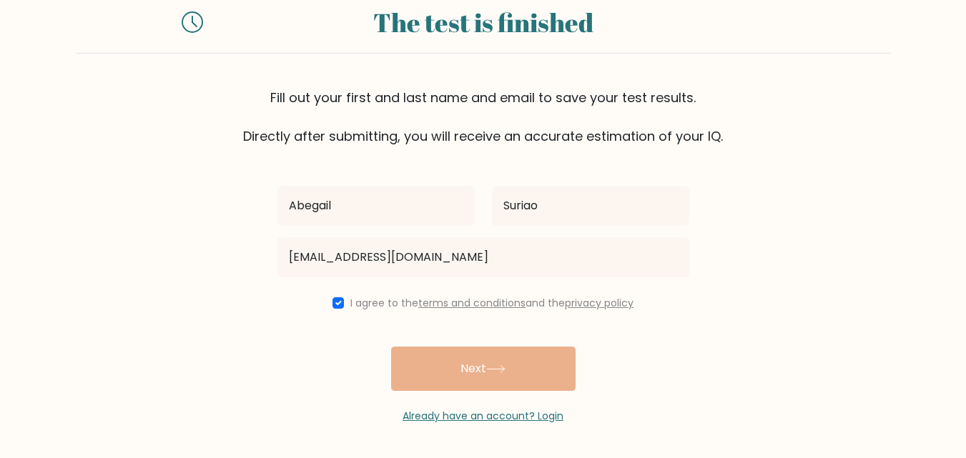
click at [454, 370] on div "Abegail Suriao asuriao.9@gmail.com I agree to the terms and conditions and the …" at bounding box center [483, 285] width 429 height 278
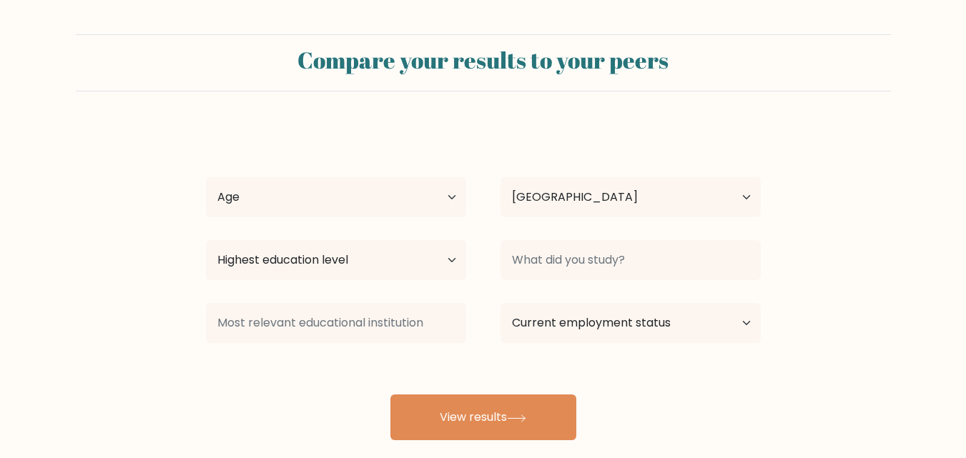
select select "US"
click at [420, 189] on select "Age Under 18 years old 18-24 years old 25-34 years old 35-44 years old 45-54 ye…" at bounding box center [336, 197] width 260 height 40
select select "18_24"
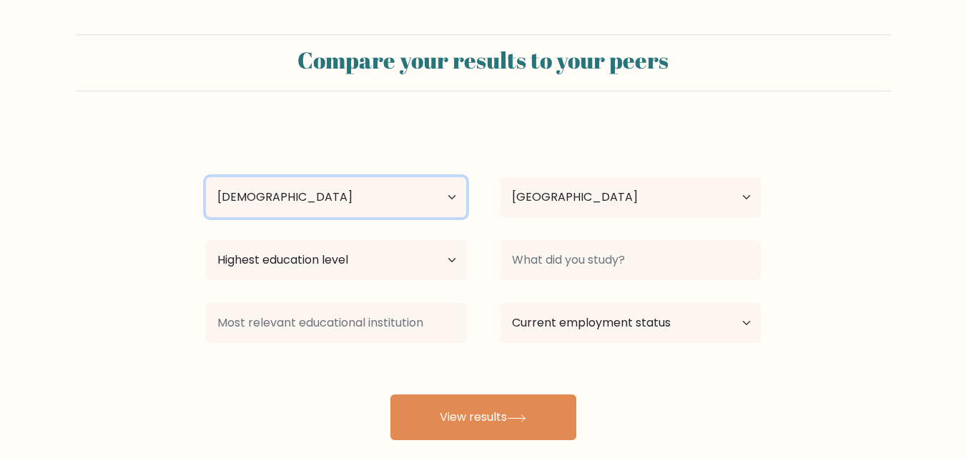
click at [206, 177] on select "Age Under 18 years old 18-24 years old 25-34 years old 35-44 years old 45-54 ye…" at bounding box center [336, 197] width 260 height 40
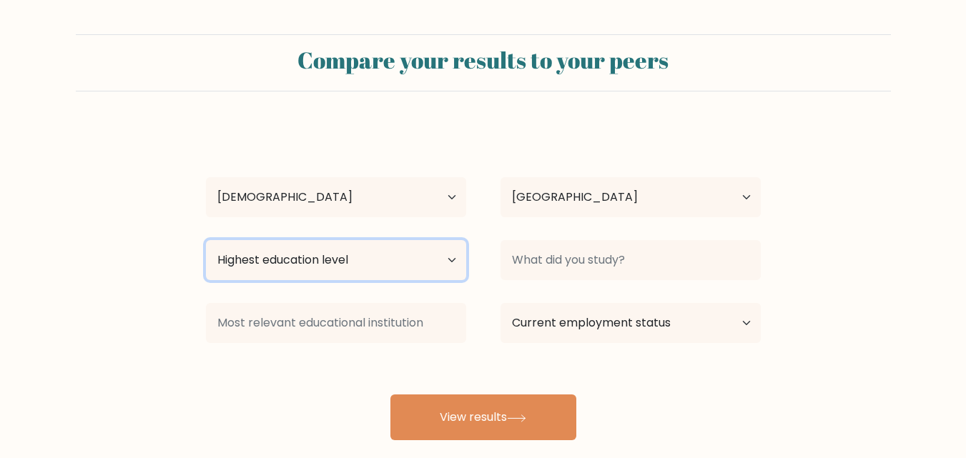
click at [444, 262] on select "Highest education level No schooling Primary Lower Secondary Upper Secondary Oc…" at bounding box center [336, 260] width 260 height 40
select select "bachelors_degree"
click at [206, 240] on select "Highest education level No schooling Primary Lower Secondary Upper Secondary Oc…" at bounding box center [336, 260] width 260 height 40
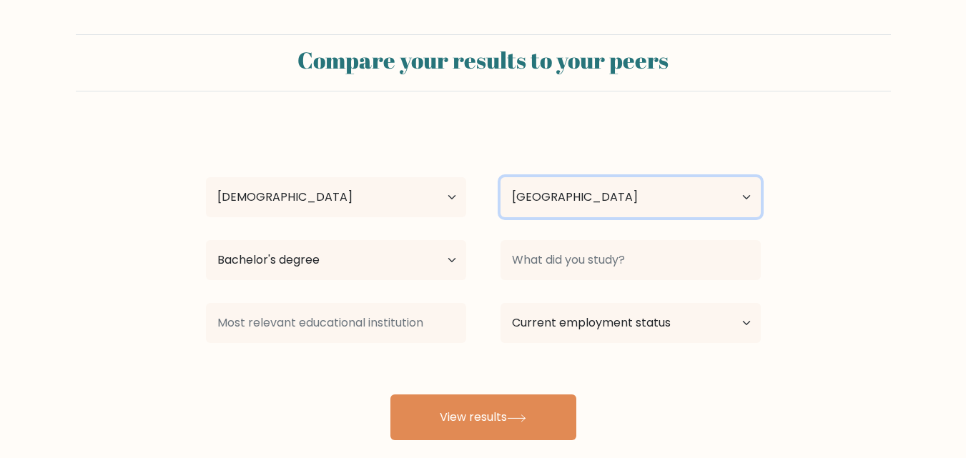
click at [612, 199] on select "Country Afghanistan Albania Algeria American Samoa Andorra Angola Anguilla Anta…" at bounding box center [630, 197] width 260 height 40
select select "PH"
click at [500, 177] on select "Country Afghanistan Albania Algeria American Samoa Andorra Angola Anguilla Anta…" at bounding box center [630, 197] width 260 height 40
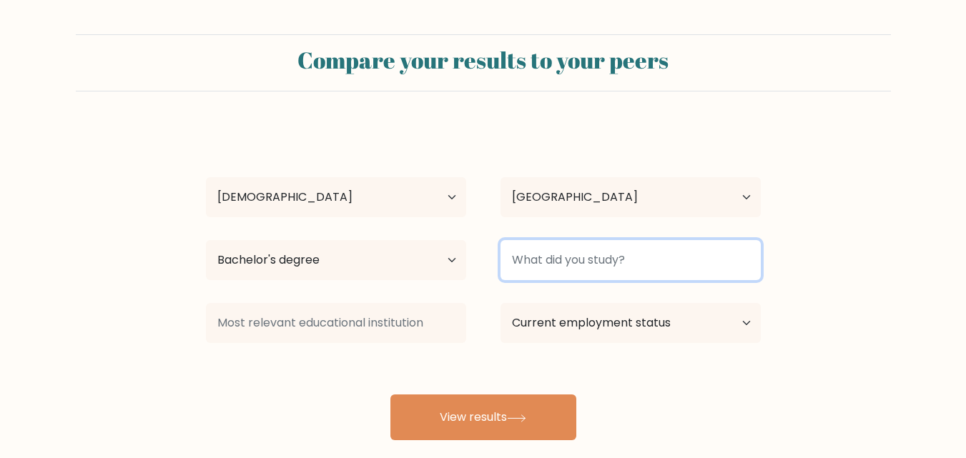
click at [585, 259] on input at bounding box center [630, 260] width 260 height 40
click at [510, 263] on input "Education" at bounding box center [630, 260] width 260 height 40
type input "Bachelor of Early Childhood Education"
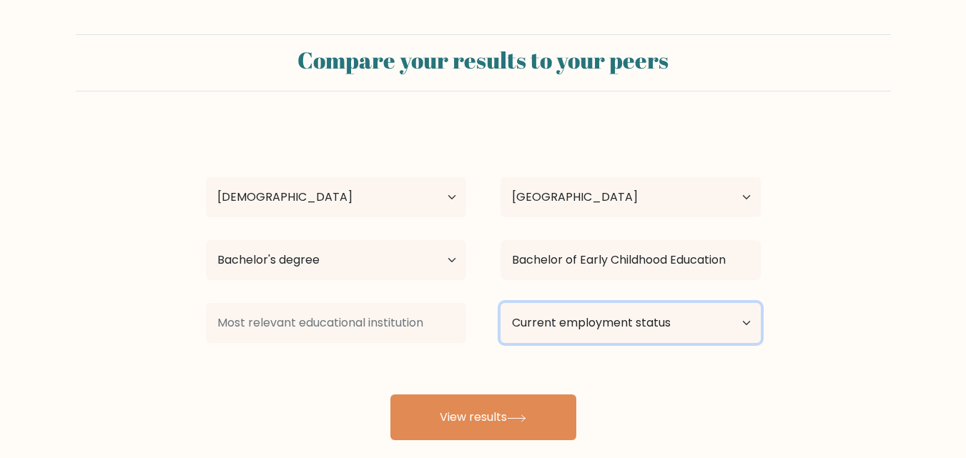
click at [618, 320] on select "Current employment status Employed Student Retired Other / prefer not to answer" at bounding box center [630, 323] width 260 height 40
select select "other"
click at [500, 303] on select "Current employment status Employed Student Retired Other / prefer not to answer" at bounding box center [630, 323] width 260 height 40
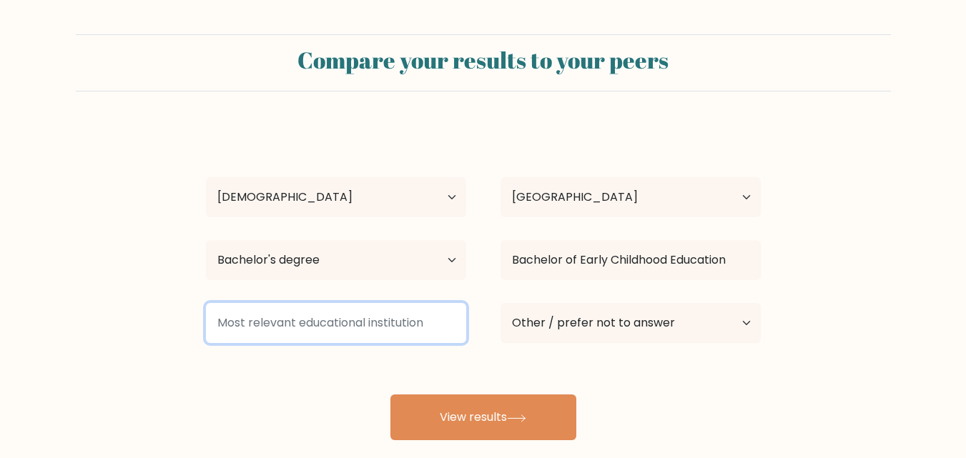
click at [442, 319] on input at bounding box center [336, 323] width 260 height 40
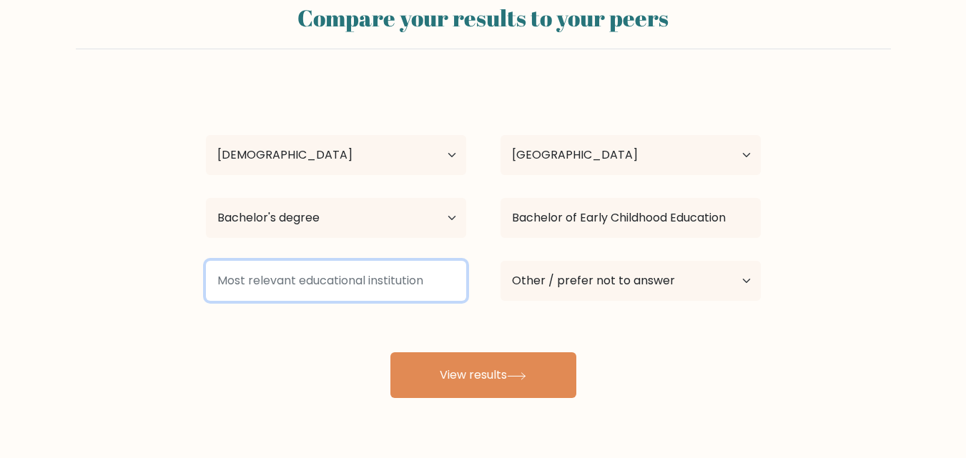
scroll to position [84, 0]
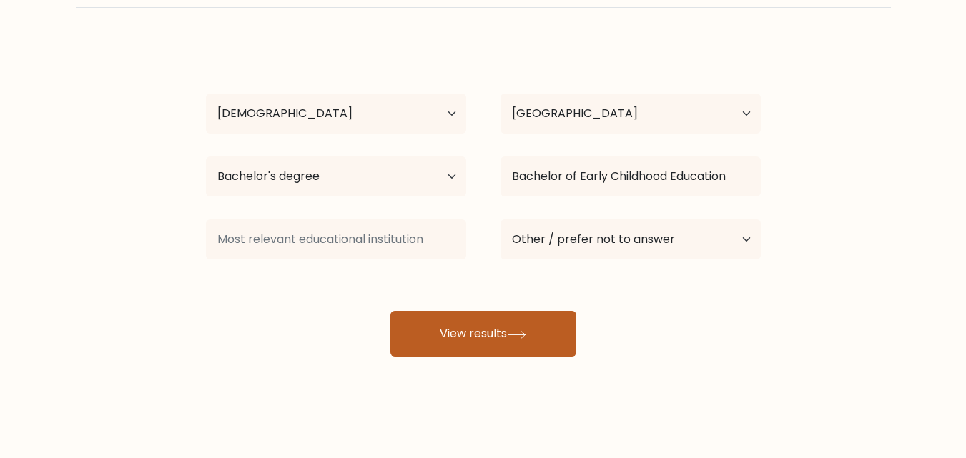
click at [546, 341] on button "View results" at bounding box center [483, 334] width 186 height 46
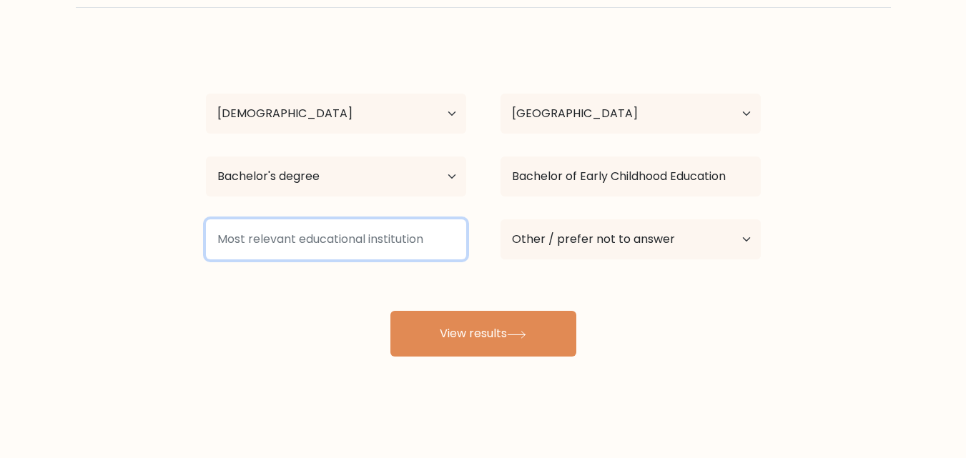
click at [405, 247] on input at bounding box center [336, 239] width 260 height 40
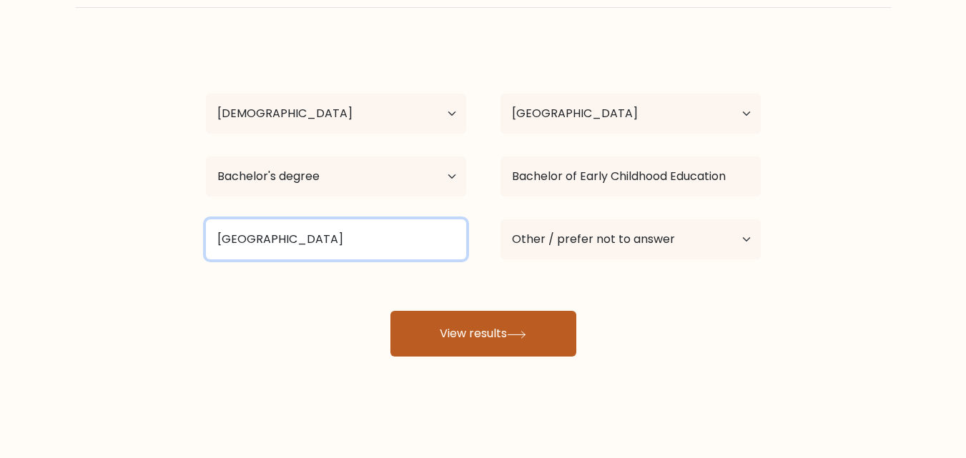
type input "University of Caloocan City"
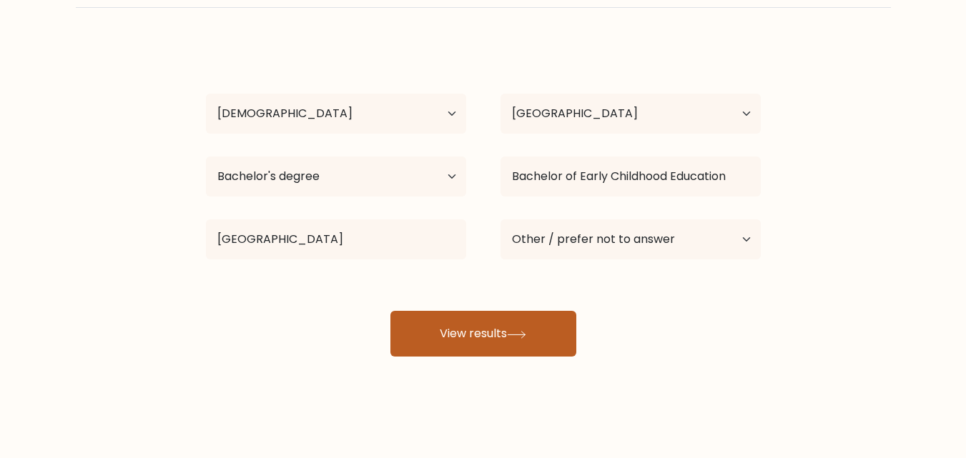
click at [538, 327] on button "View results" at bounding box center [483, 334] width 186 height 46
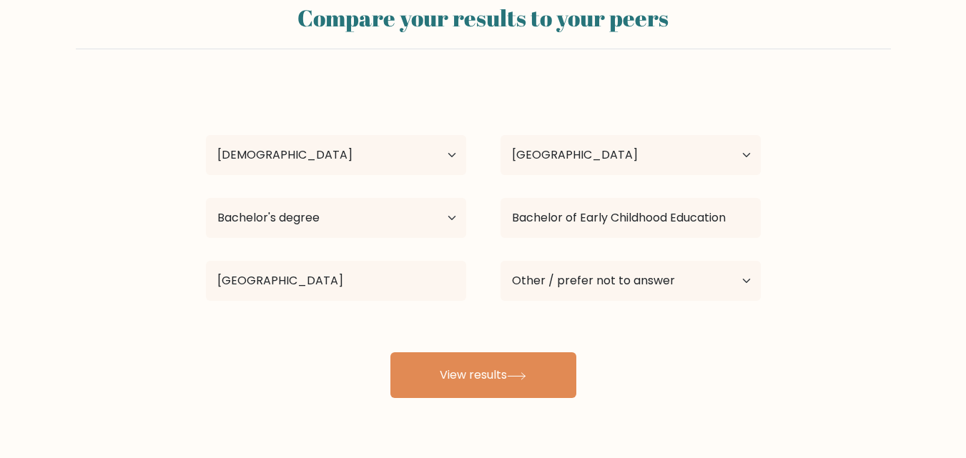
scroll to position [0, 0]
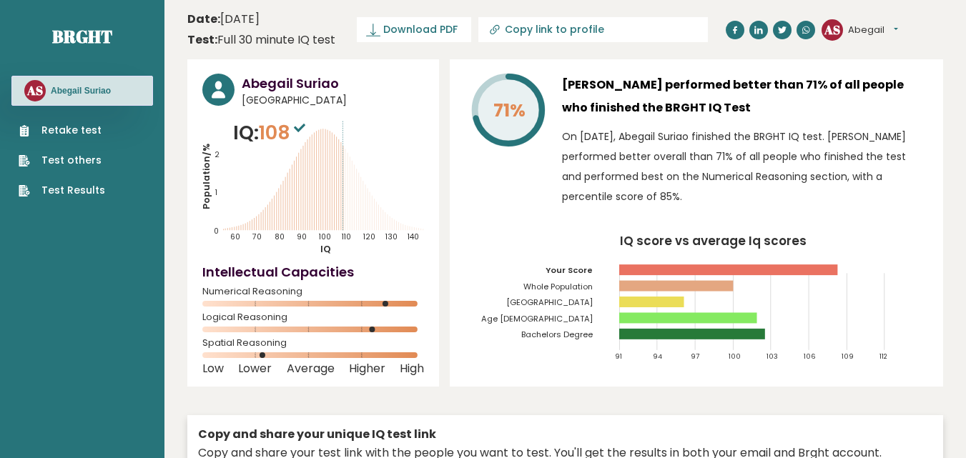
click at [900, 27] on div "AS Abegail Dashboard Profile Settings Logout" at bounding box center [882, 30] width 122 height 29
click at [897, 26] on button "Abegail" at bounding box center [873, 30] width 50 height 14
click at [774, 18] on header "Date: October 15, 2025 Test: Full 30 minute IQ test Download PDF Downloading...…" at bounding box center [565, 29] width 756 height 45
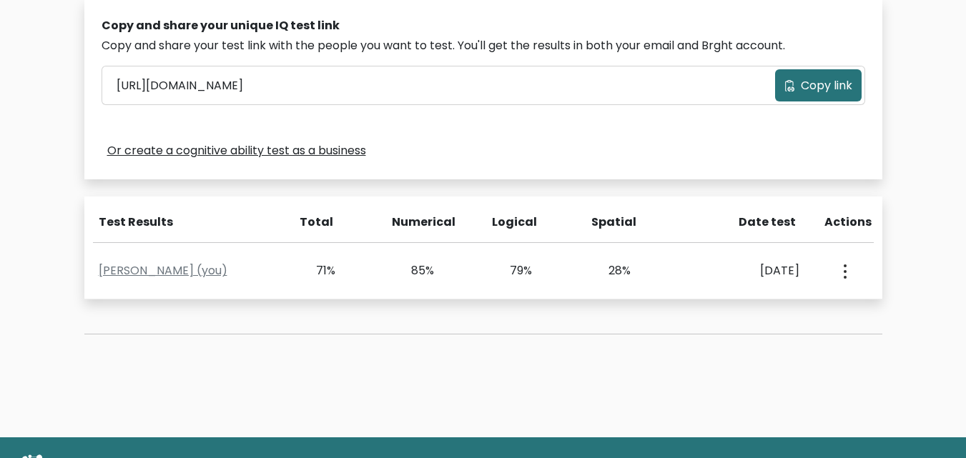
scroll to position [429, 0]
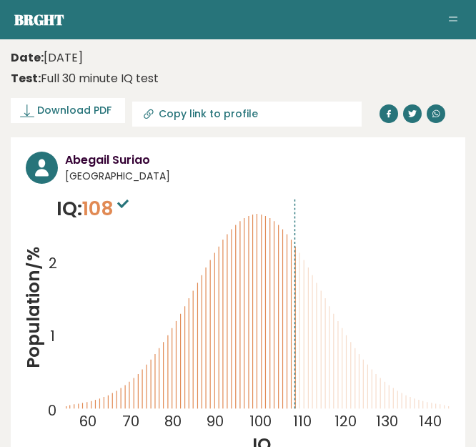
click at [449, 18] on button "Toggle navigation" at bounding box center [453, 19] width 17 height 17
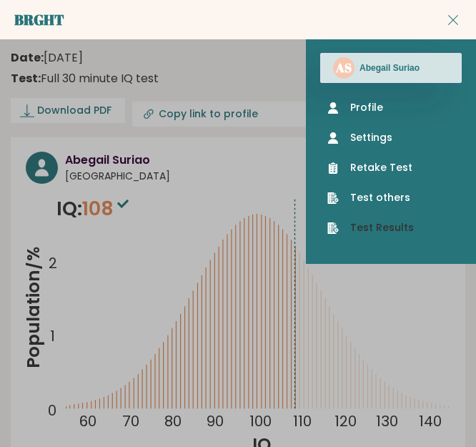
click at [375, 224] on link "Test Results" at bounding box center [390, 227] width 127 height 15
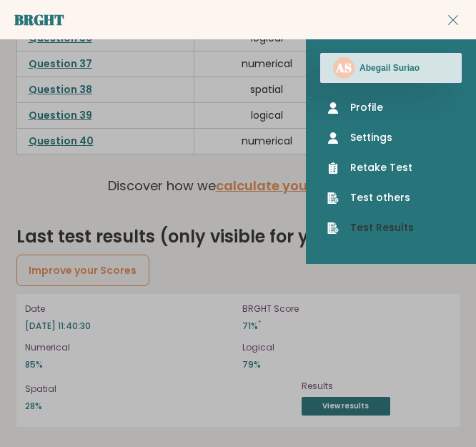
scroll to position [4542, 0]
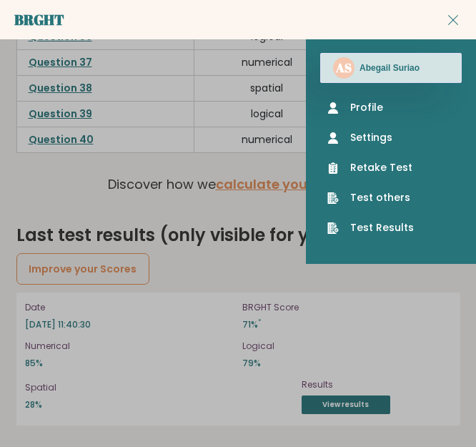
click at [267, 256] on div "Last test results (only visible for you) Improve your Scores" at bounding box center [238, 251] width 444 height 59
click at [369, 99] on div "AS Abegail Suriao Profile Settings Retake Test" at bounding box center [391, 151] width 170 height 225
click at [369, 107] on link "Profile" at bounding box center [390, 107] width 127 height 15
